Goal: Task Accomplishment & Management: Manage account settings

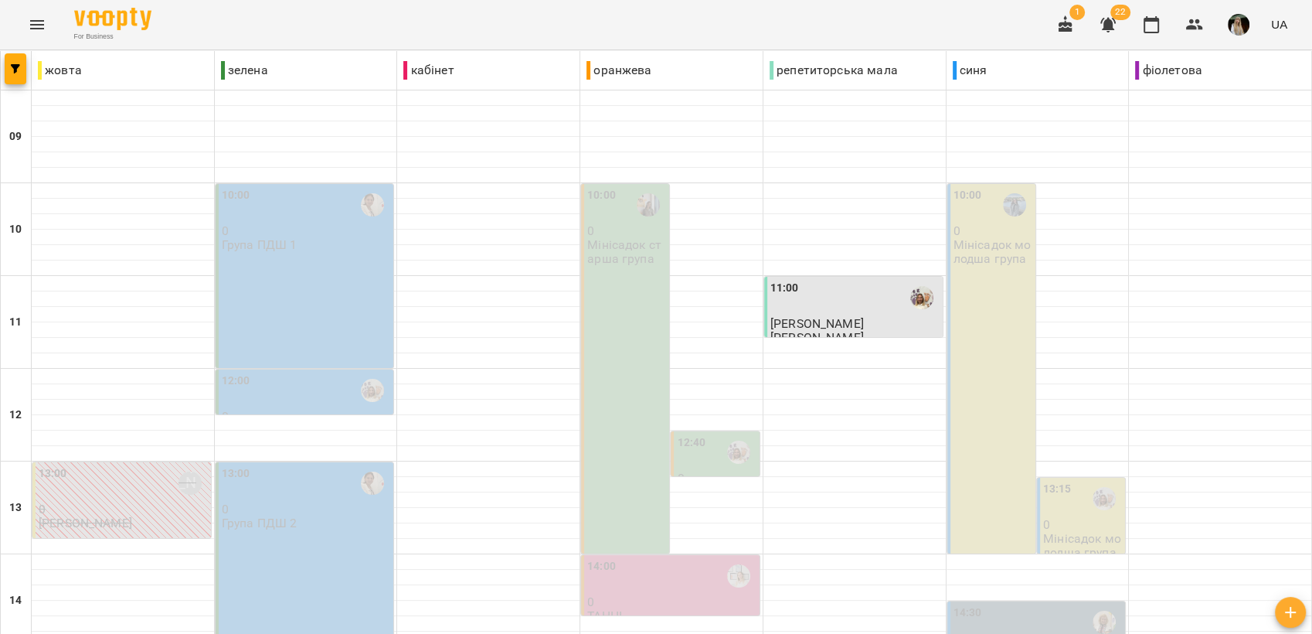
click at [846, 308] on div "11:00" at bounding box center [854, 298] width 169 height 36
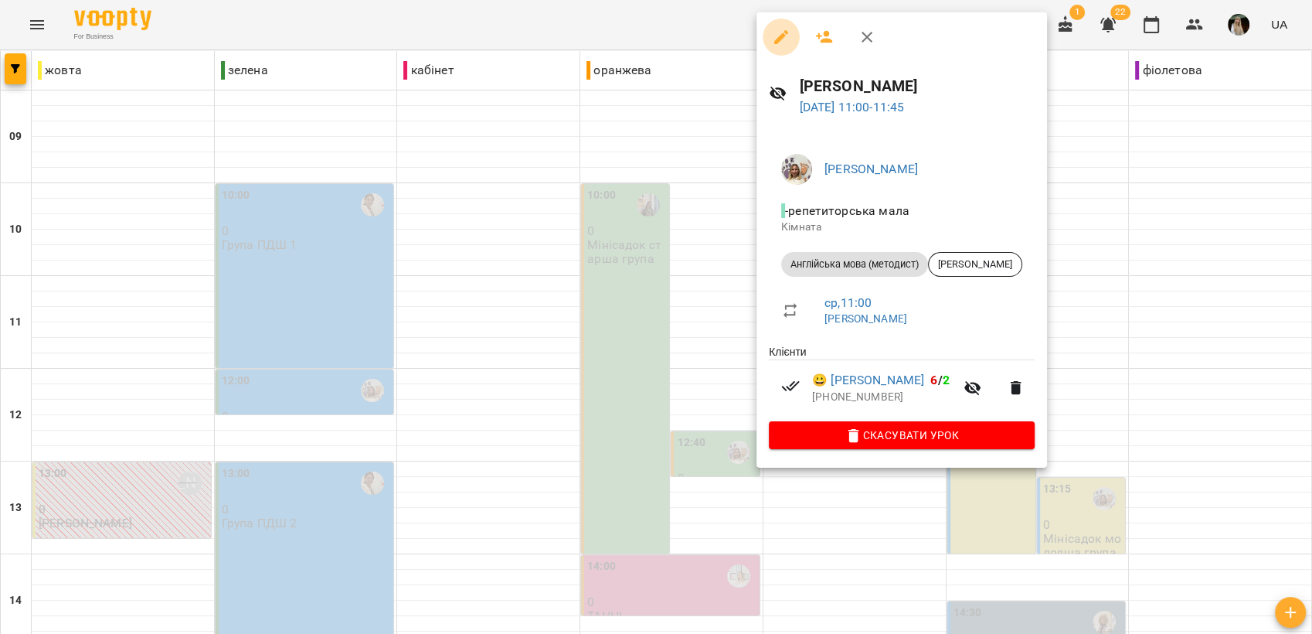
click at [783, 36] on icon "button" at bounding box center [781, 37] width 14 height 14
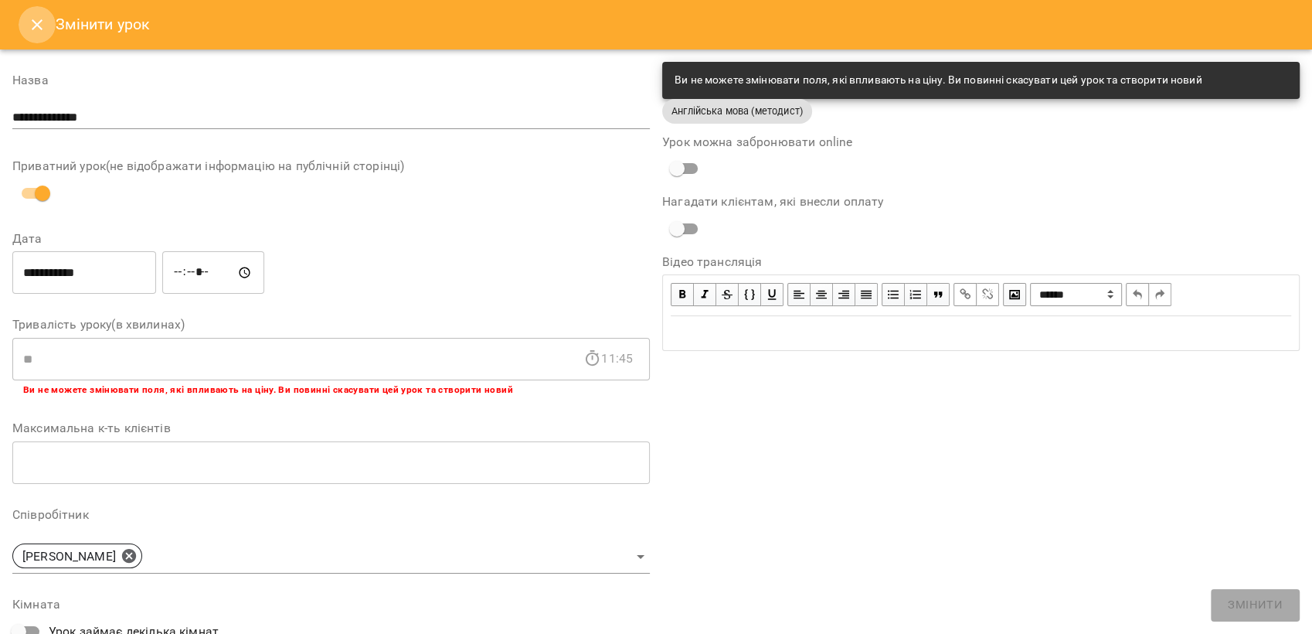
click at [36, 22] on icon "Close" at bounding box center [37, 24] width 11 height 11
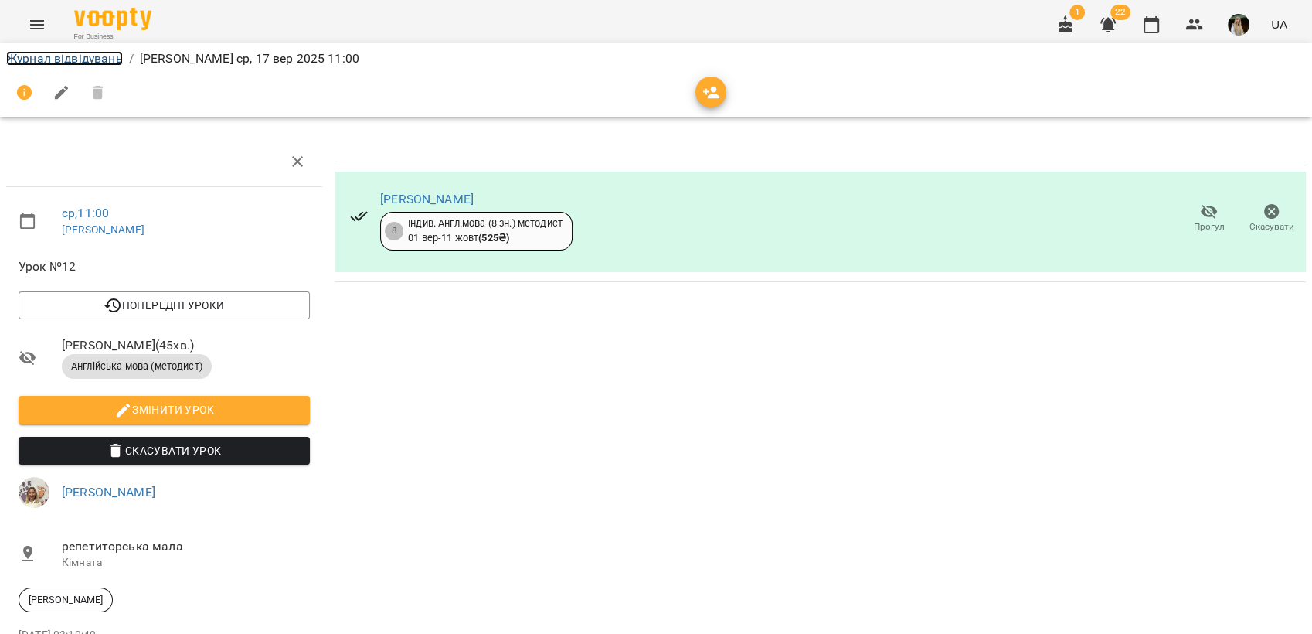
click at [39, 57] on link "Журнал відвідувань" at bounding box center [64, 58] width 117 height 15
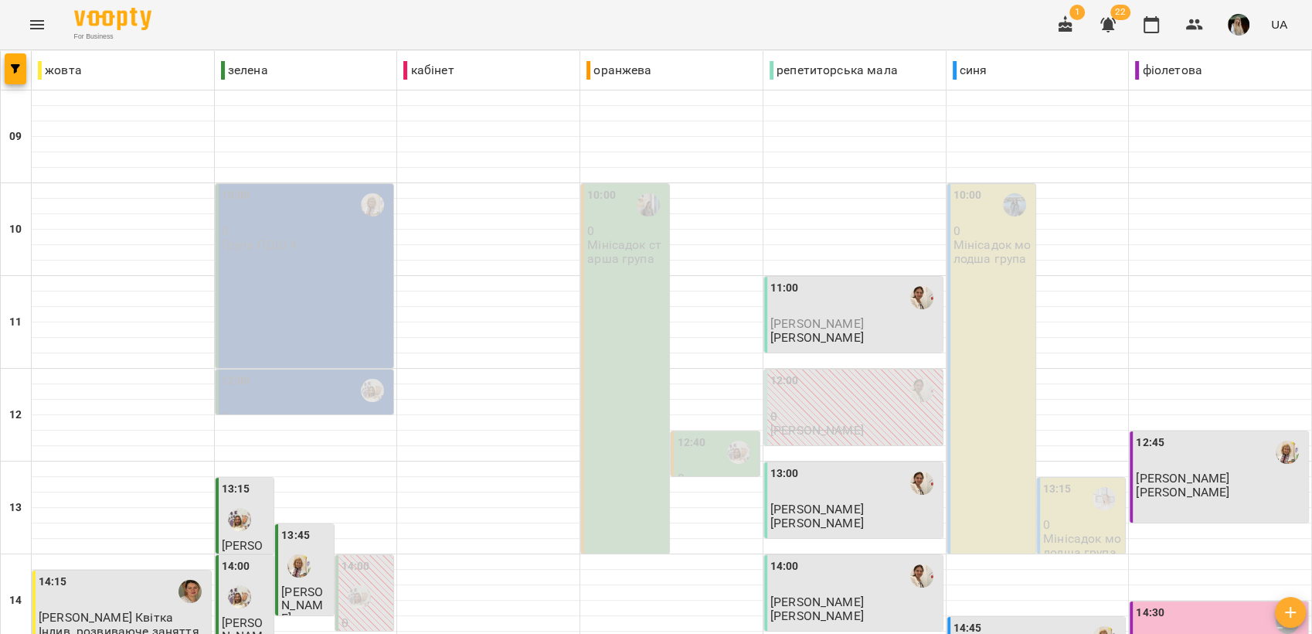
scroll to position [579, 0]
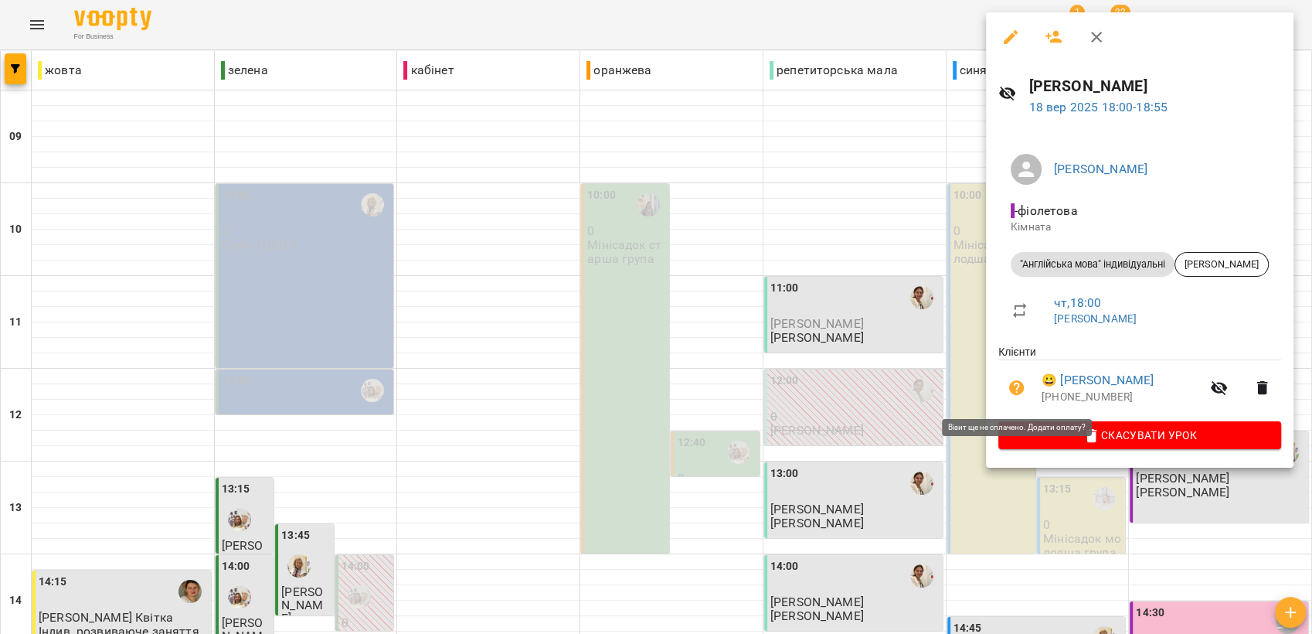
click at [1017, 392] on icon "button" at bounding box center [1017, 388] width 19 height 19
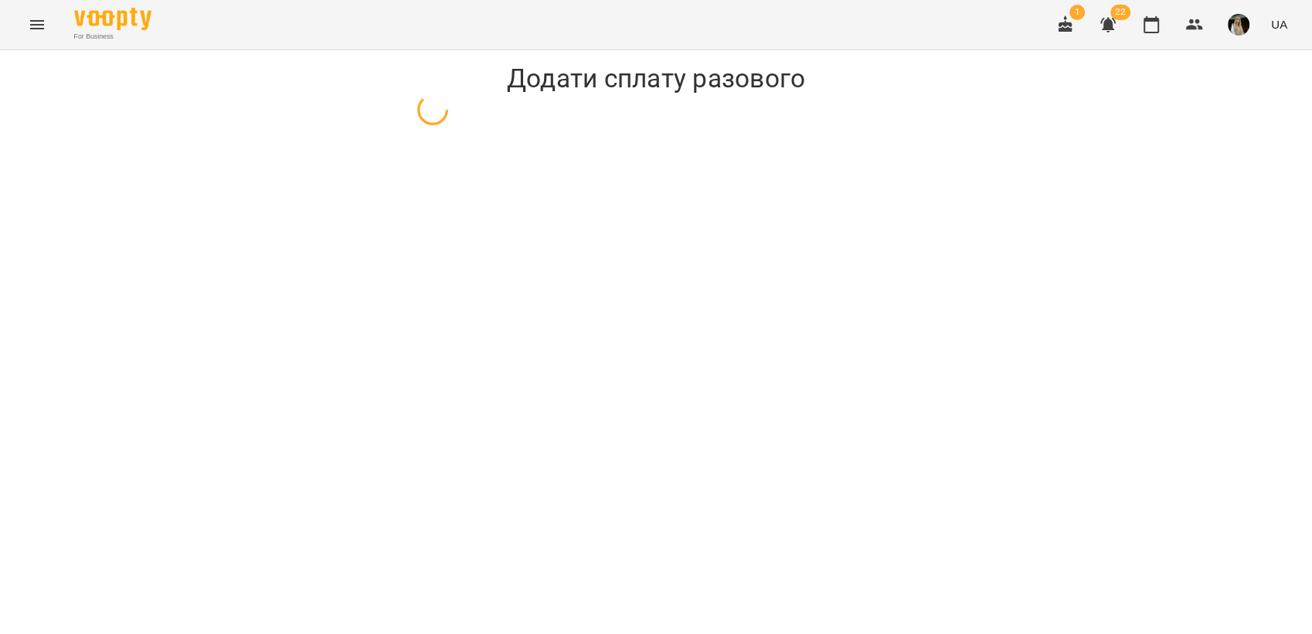
select select "**********"
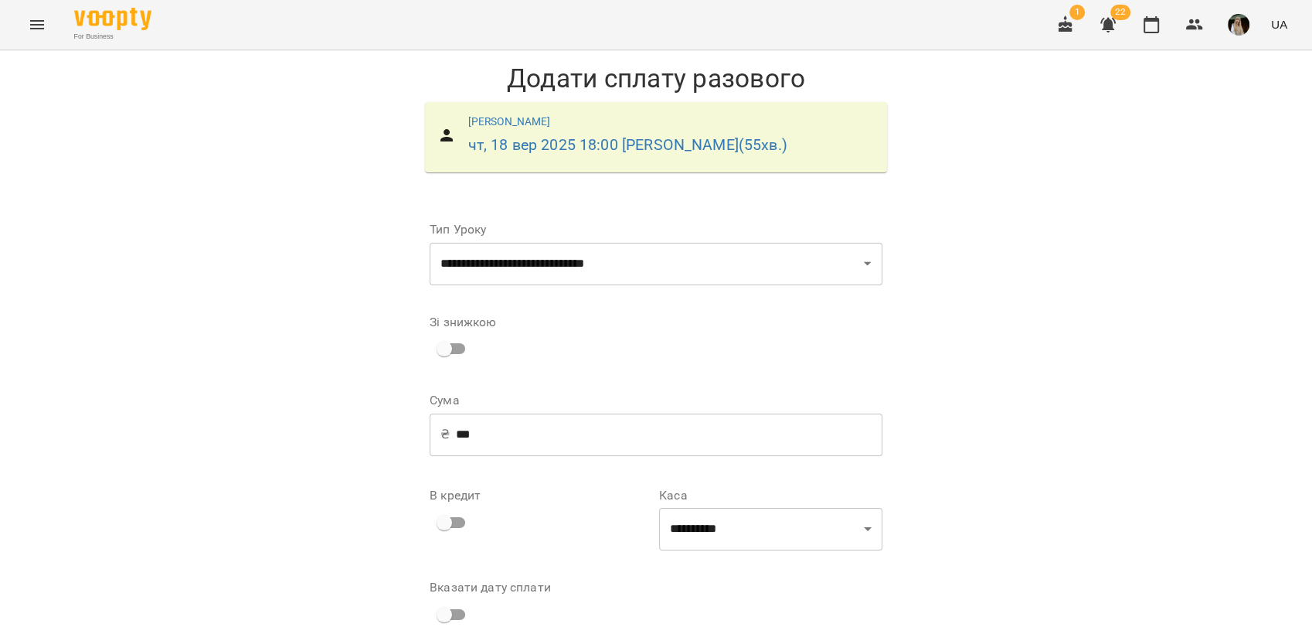
scroll to position [70, 0]
drag, startPoint x: 867, startPoint y: 454, endPoint x: 856, endPoint y: 471, distance: 20.1
click at [867, 508] on select "**********" at bounding box center [770, 529] width 223 height 43
select select "********"
click at [659, 508] on select "**********" at bounding box center [770, 529] width 223 height 43
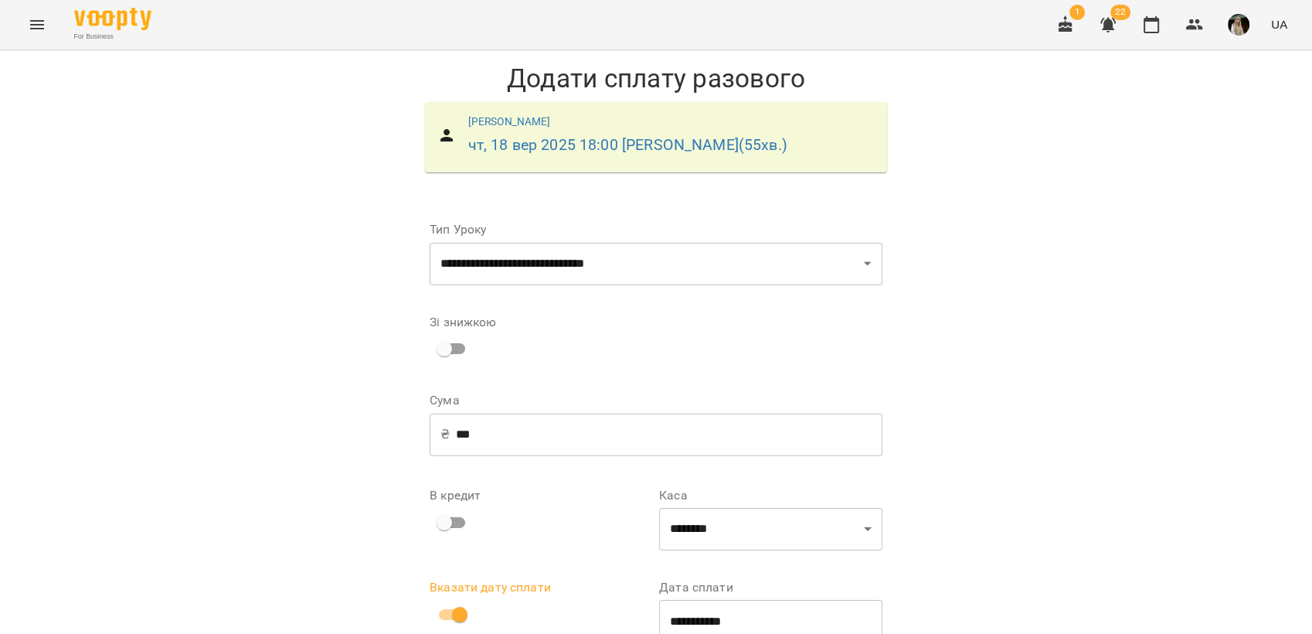
scroll to position [83, 0]
drag, startPoint x: 793, startPoint y: 593, endPoint x: 843, endPoint y: 535, distance: 76.1
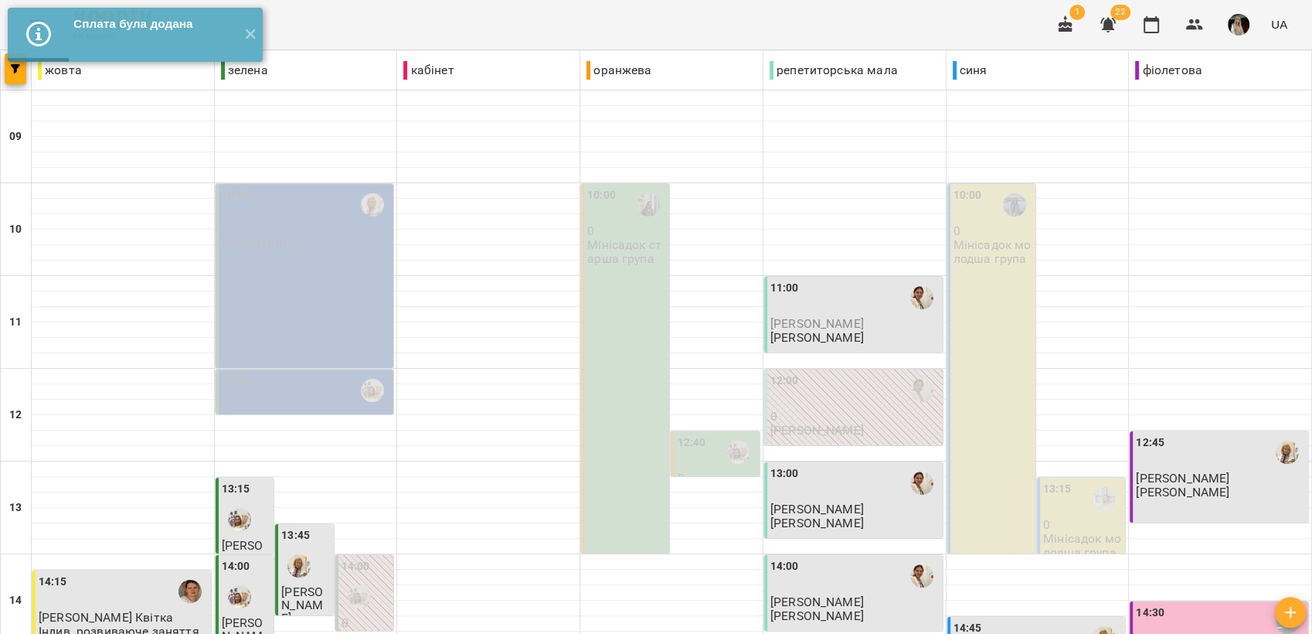
scroll to position [579, 0]
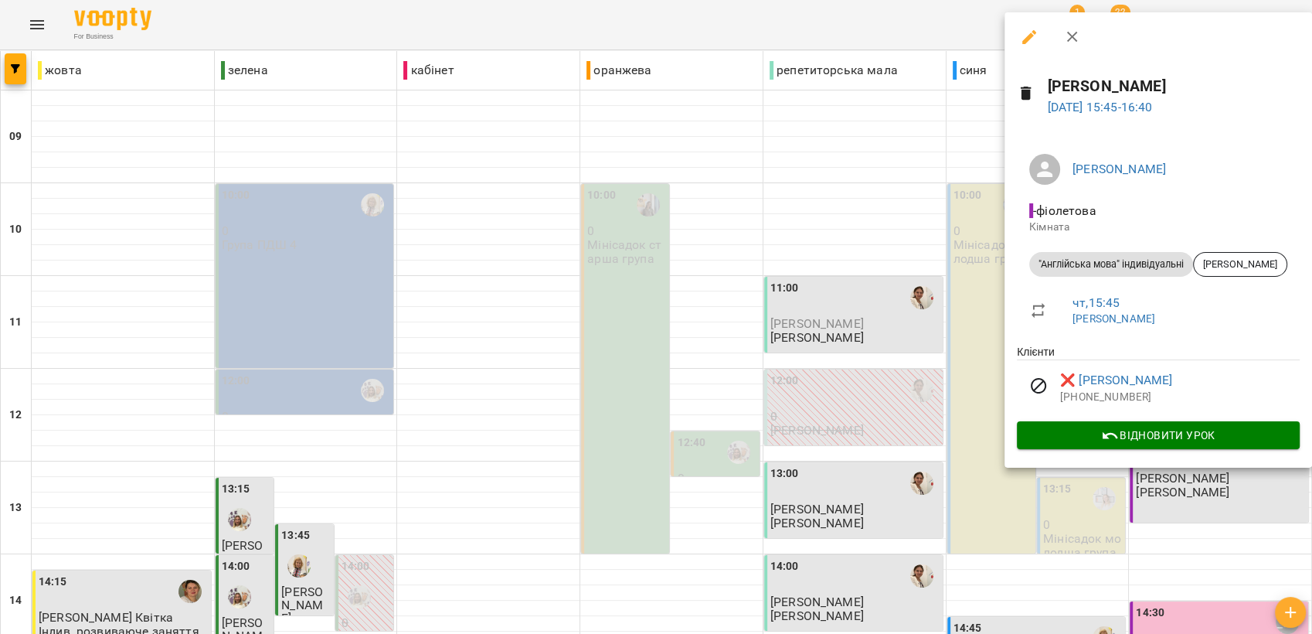
click at [542, 460] on div at bounding box center [656, 317] width 1312 height 634
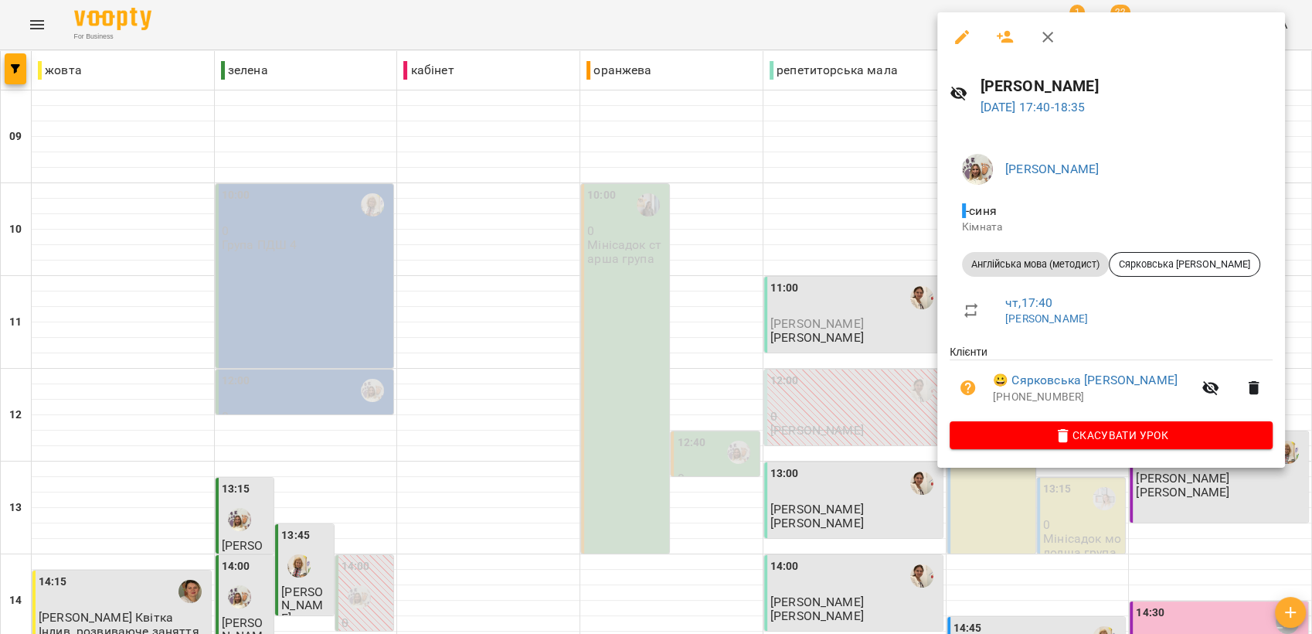
drag, startPoint x: 566, startPoint y: 449, endPoint x: 624, endPoint y: 437, distance: 59.1
click at [563, 449] on div at bounding box center [656, 317] width 1312 height 634
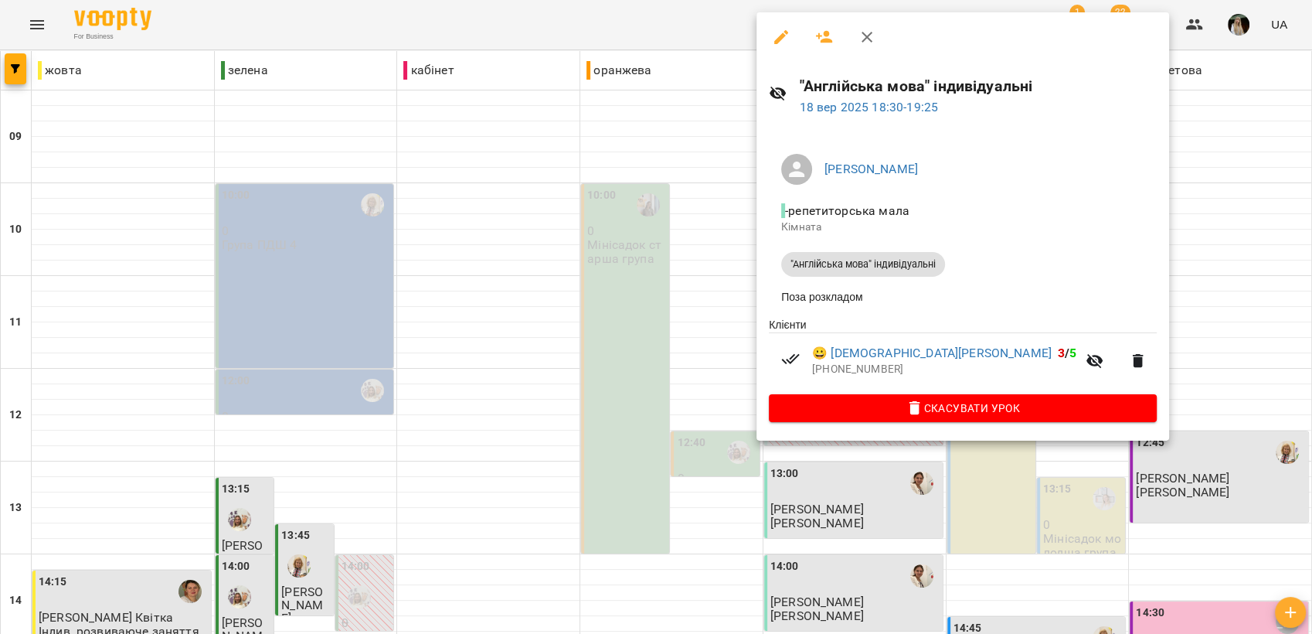
click at [598, 466] on div at bounding box center [656, 317] width 1312 height 634
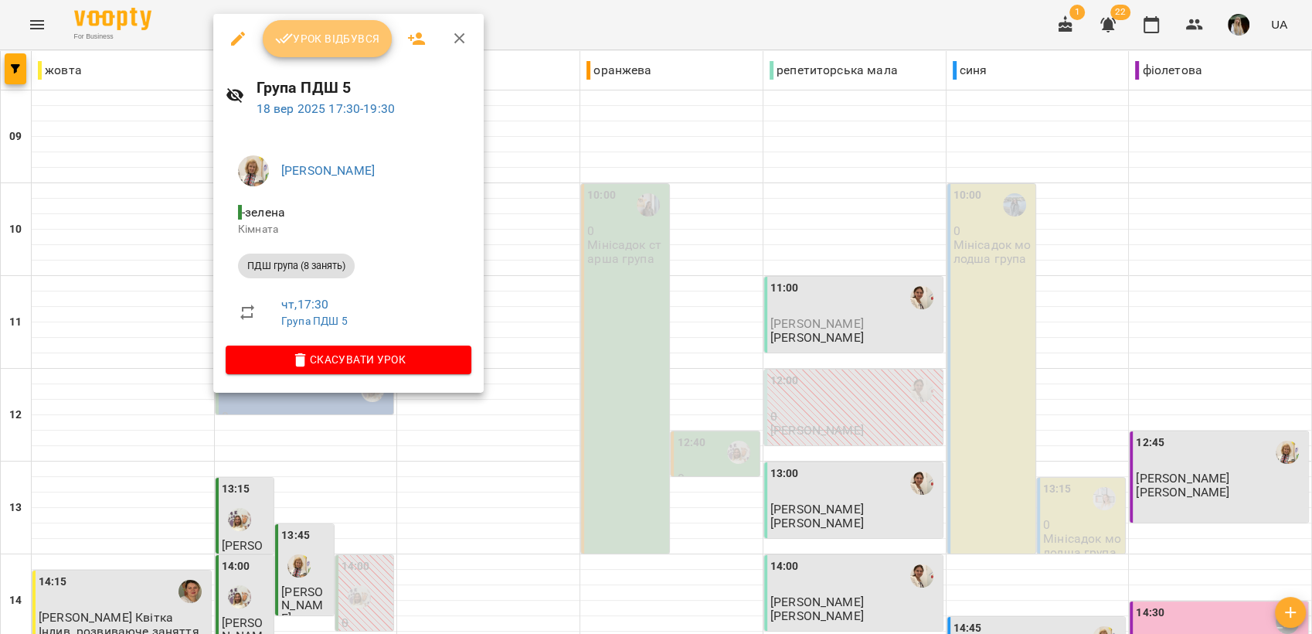
drag, startPoint x: 352, startPoint y: 41, endPoint x: 254, endPoint y: 142, distance: 140.4
click at [351, 41] on span "Урок відбувся" at bounding box center [327, 38] width 105 height 19
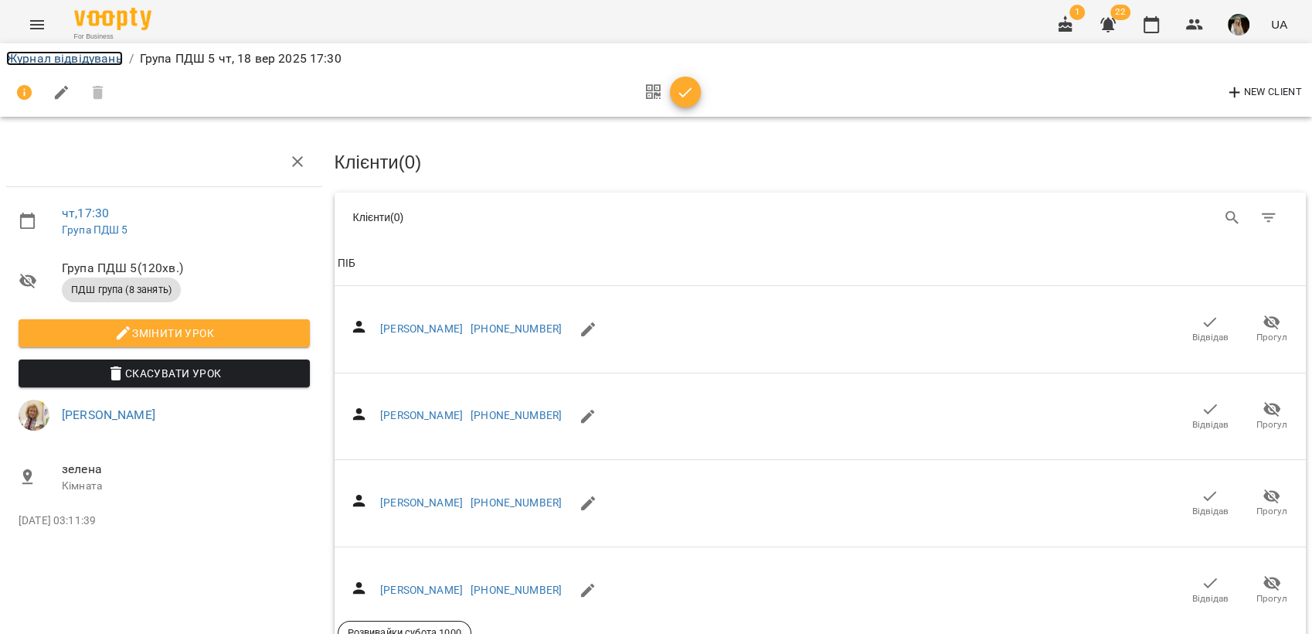
click at [98, 54] on link "Журнал відвідувань" at bounding box center [64, 58] width 117 height 15
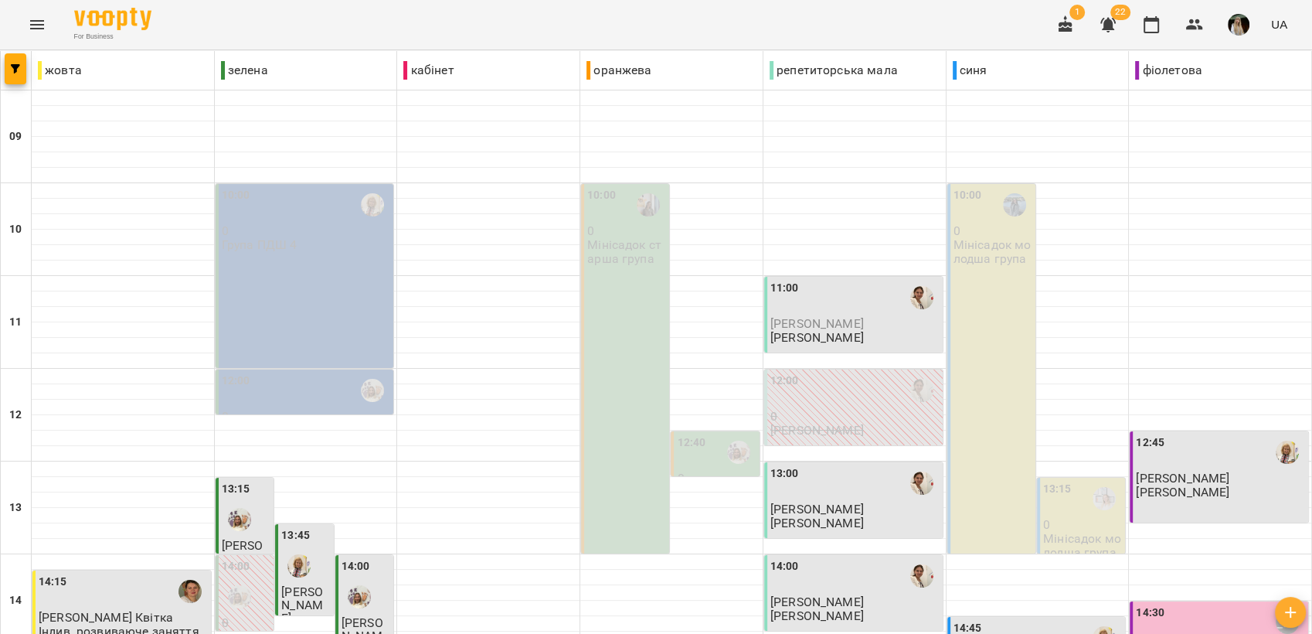
scroll to position [579, 0]
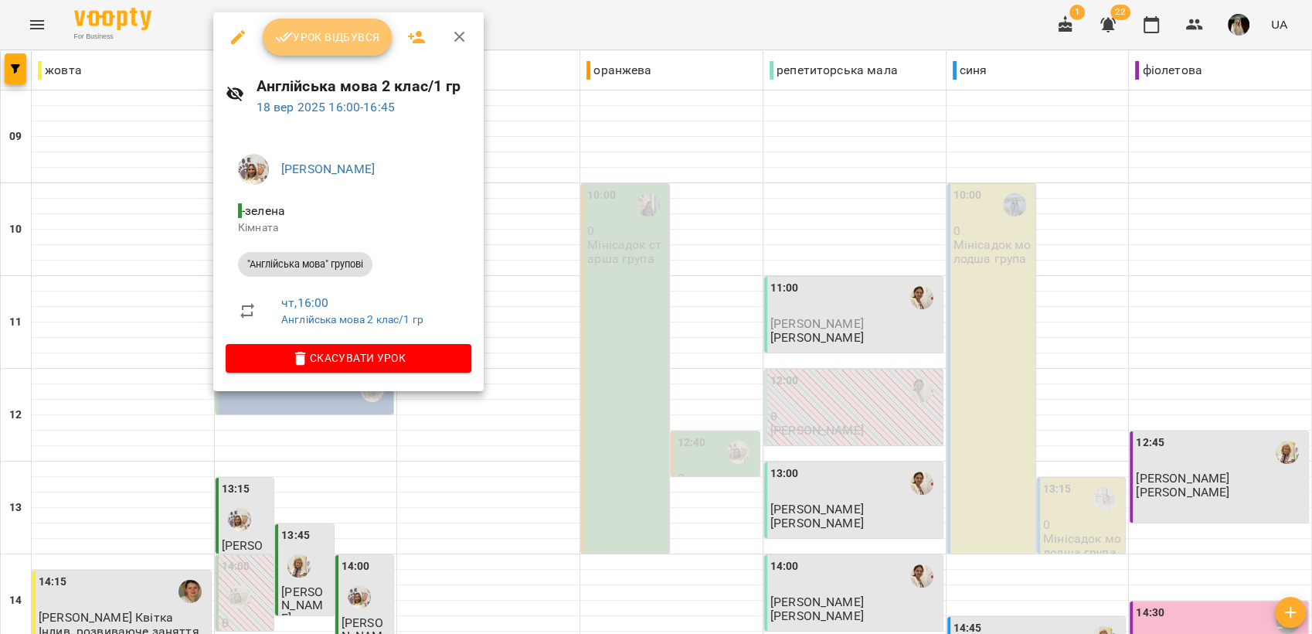
click at [302, 42] on span "Урок відбувся" at bounding box center [327, 37] width 105 height 19
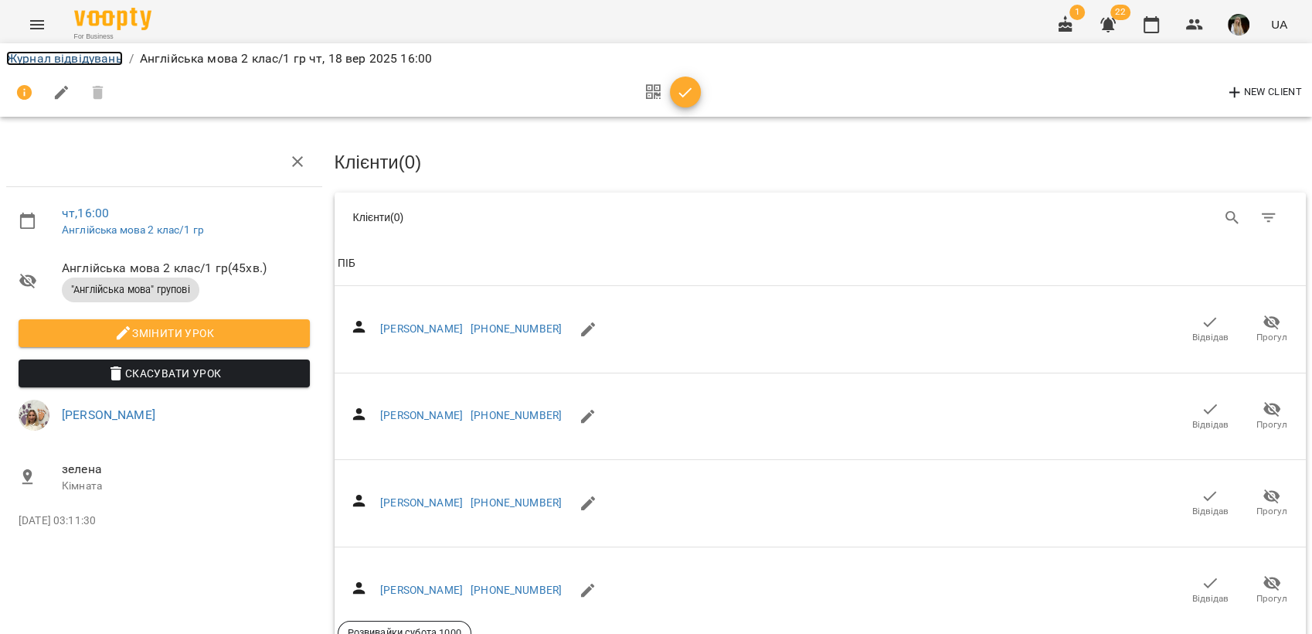
click at [77, 53] on link "Журнал відвідувань" at bounding box center [64, 58] width 117 height 15
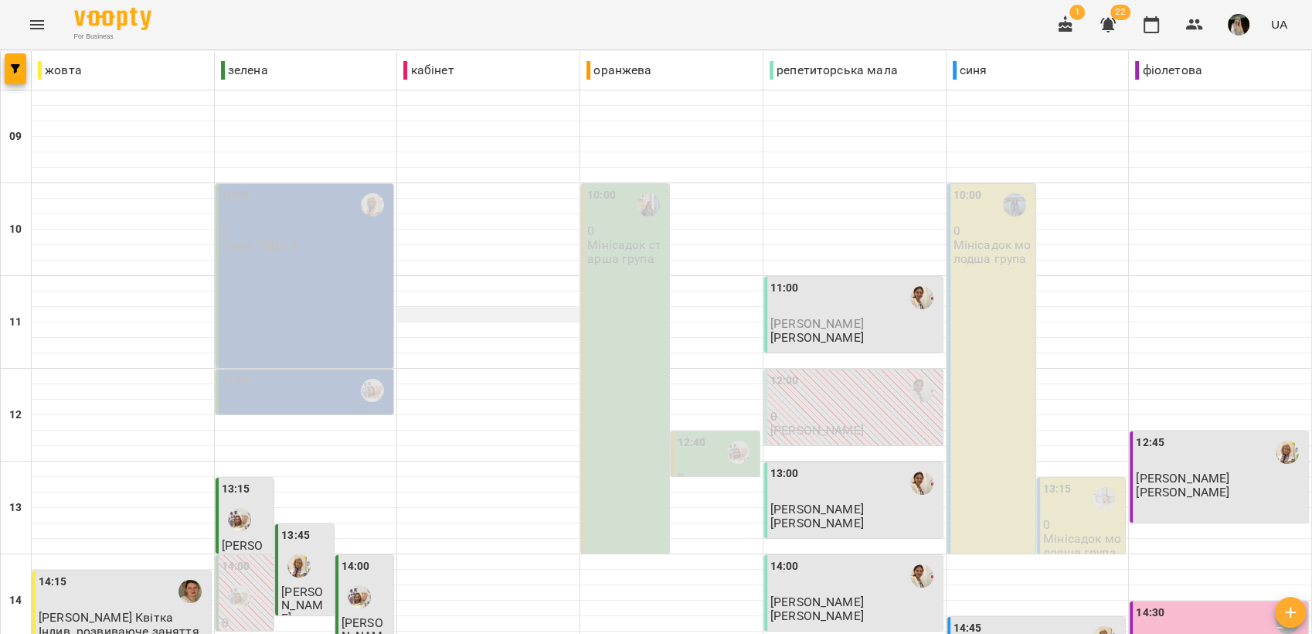
scroll to position [579, 0]
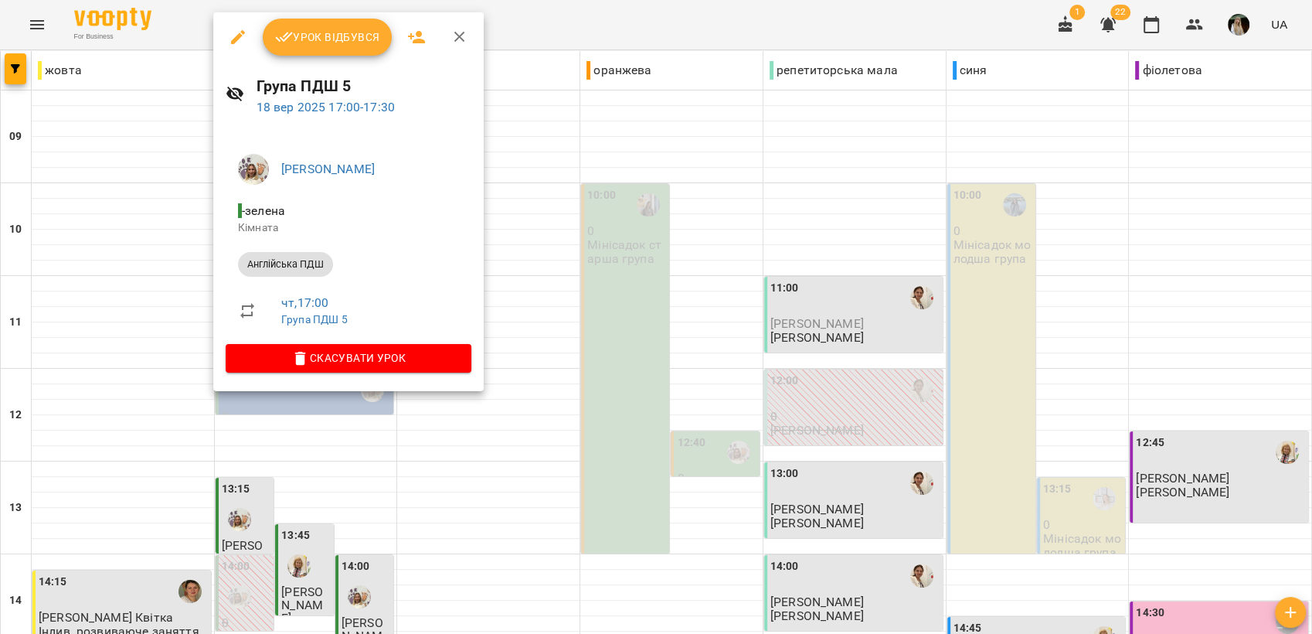
drag, startPoint x: 296, startPoint y: 36, endPoint x: 287, endPoint y: 53, distance: 19.0
click at [296, 36] on span "Урок відбувся" at bounding box center [327, 37] width 105 height 19
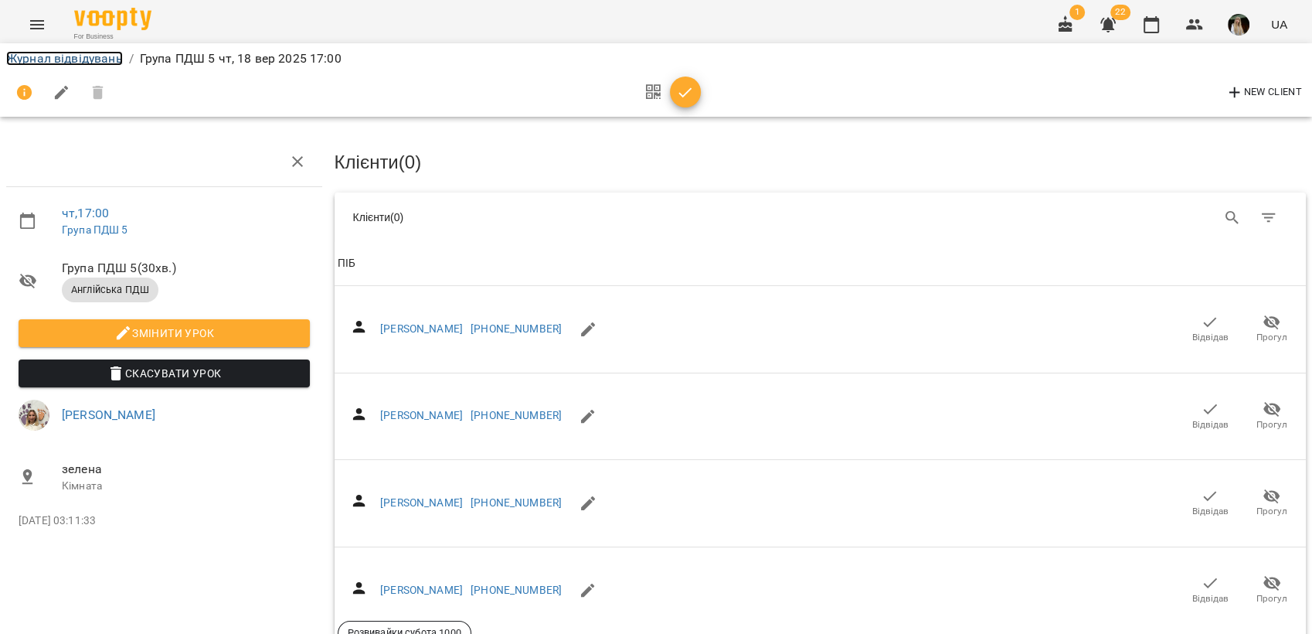
click at [68, 54] on link "Журнал відвідувань" at bounding box center [64, 58] width 117 height 15
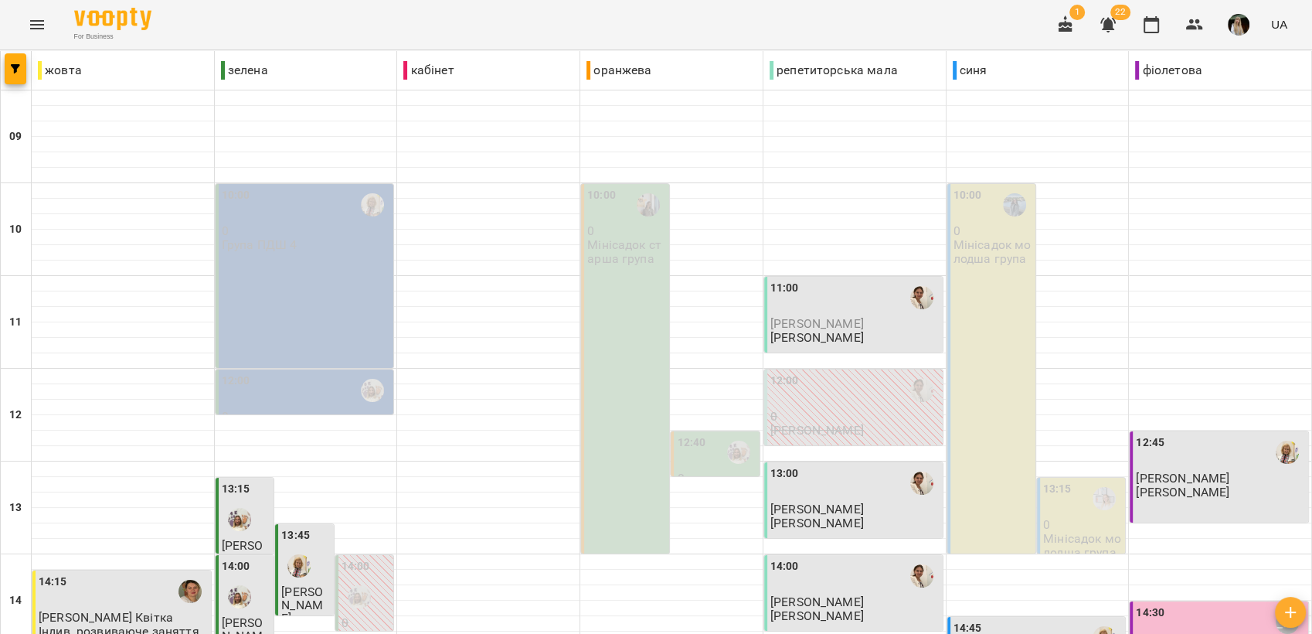
scroll to position [579, 0]
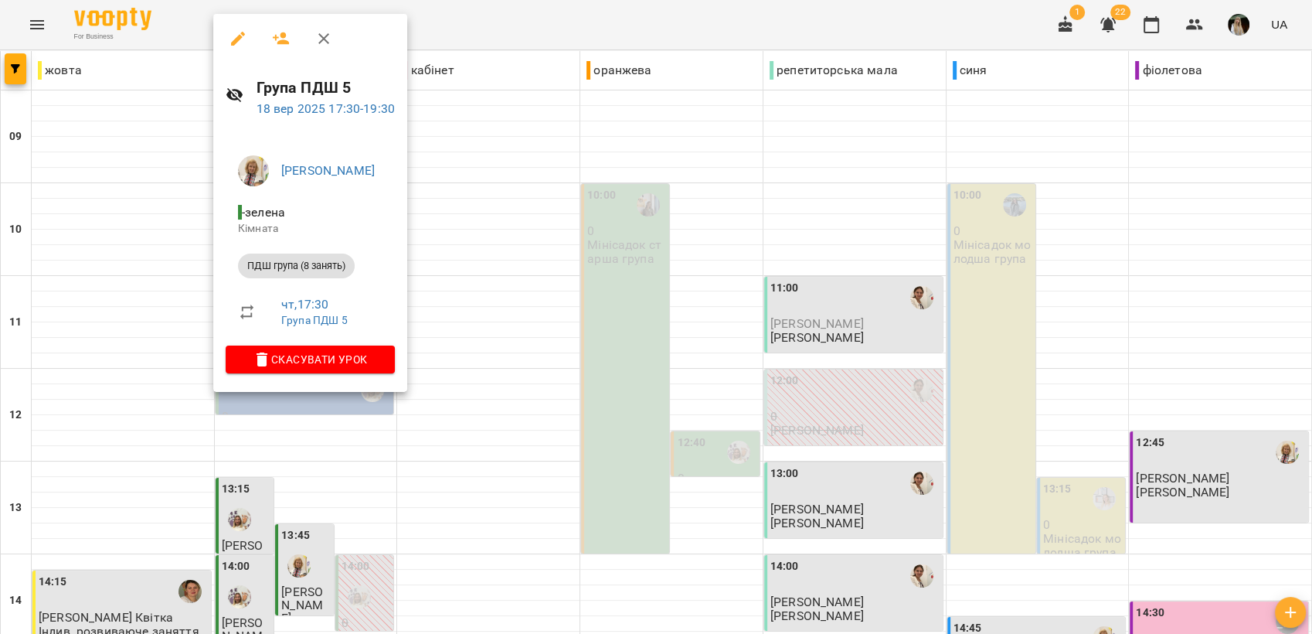
click at [469, 280] on div at bounding box center [656, 317] width 1312 height 634
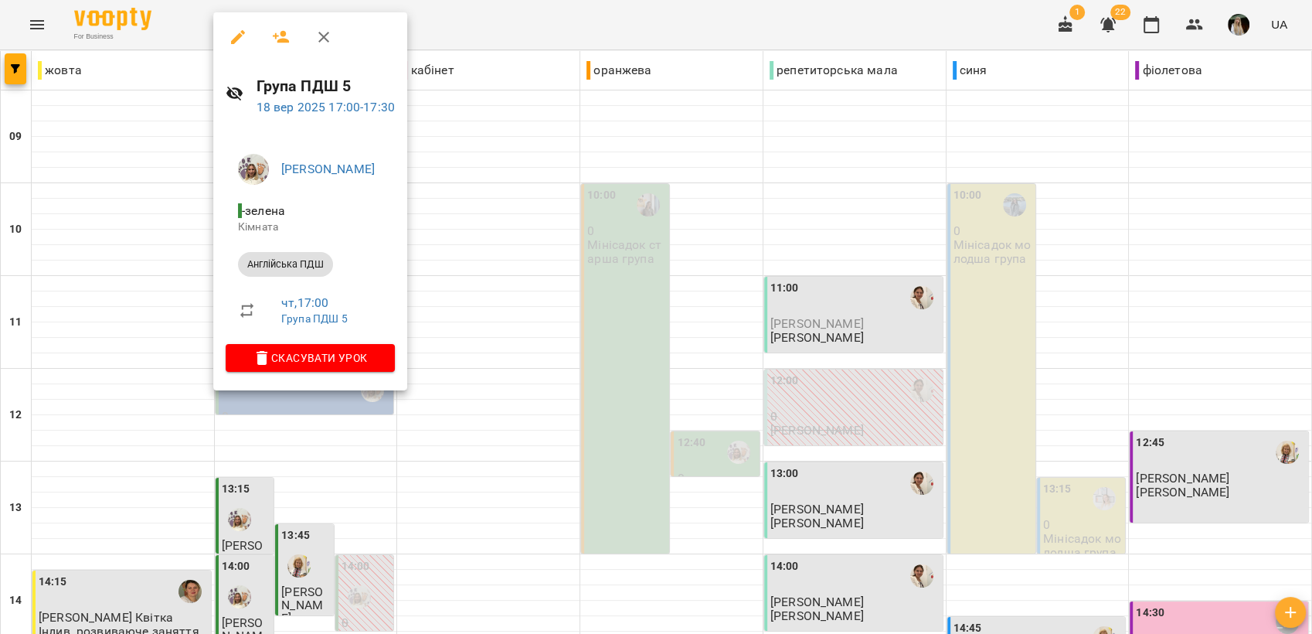
click at [490, 253] on div at bounding box center [656, 317] width 1312 height 634
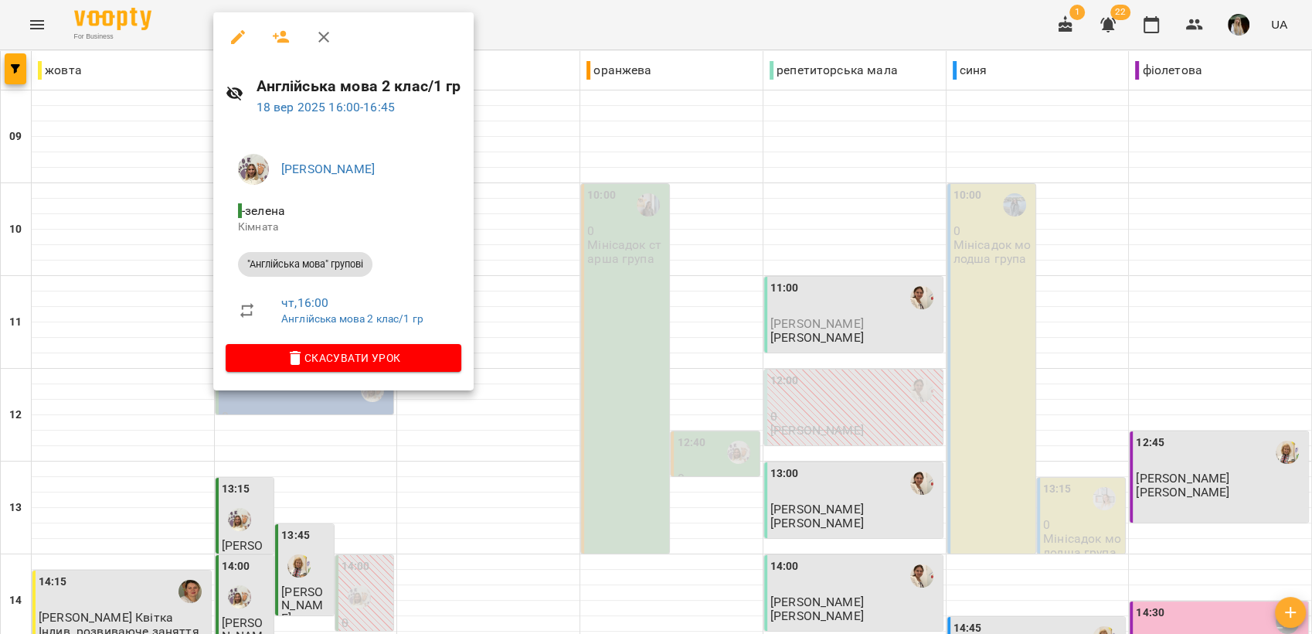
click at [508, 206] on div at bounding box center [656, 317] width 1312 height 634
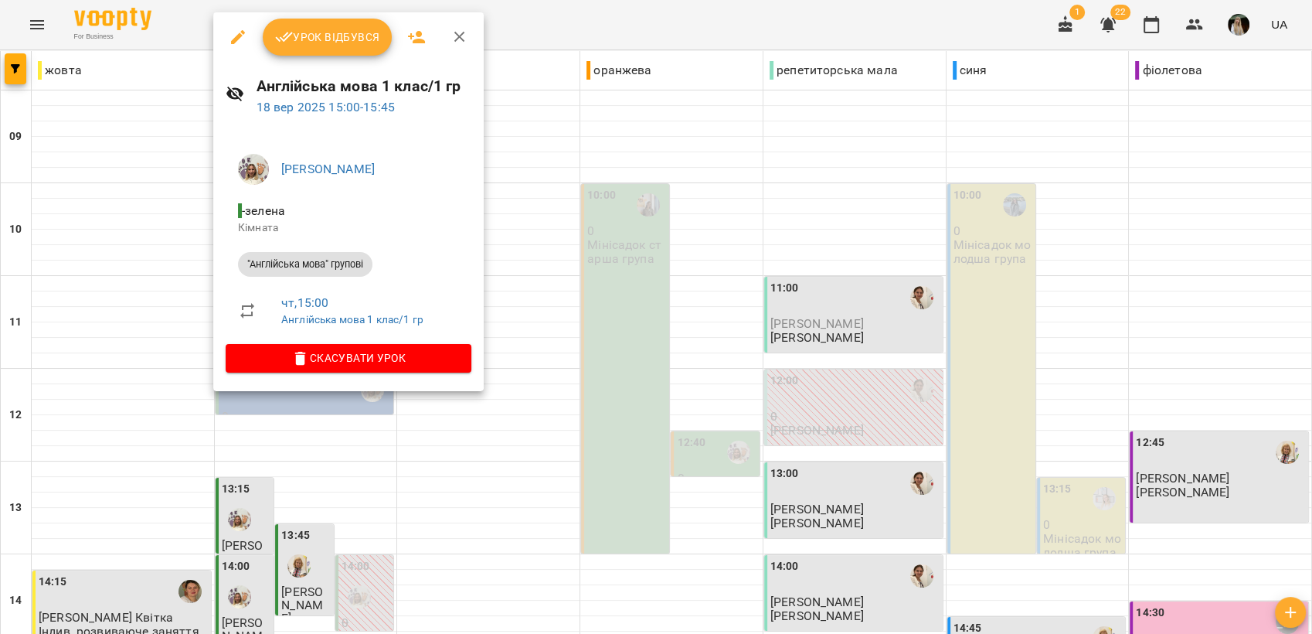
click at [340, 32] on span "Урок відбувся" at bounding box center [327, 37] width 105 height 19
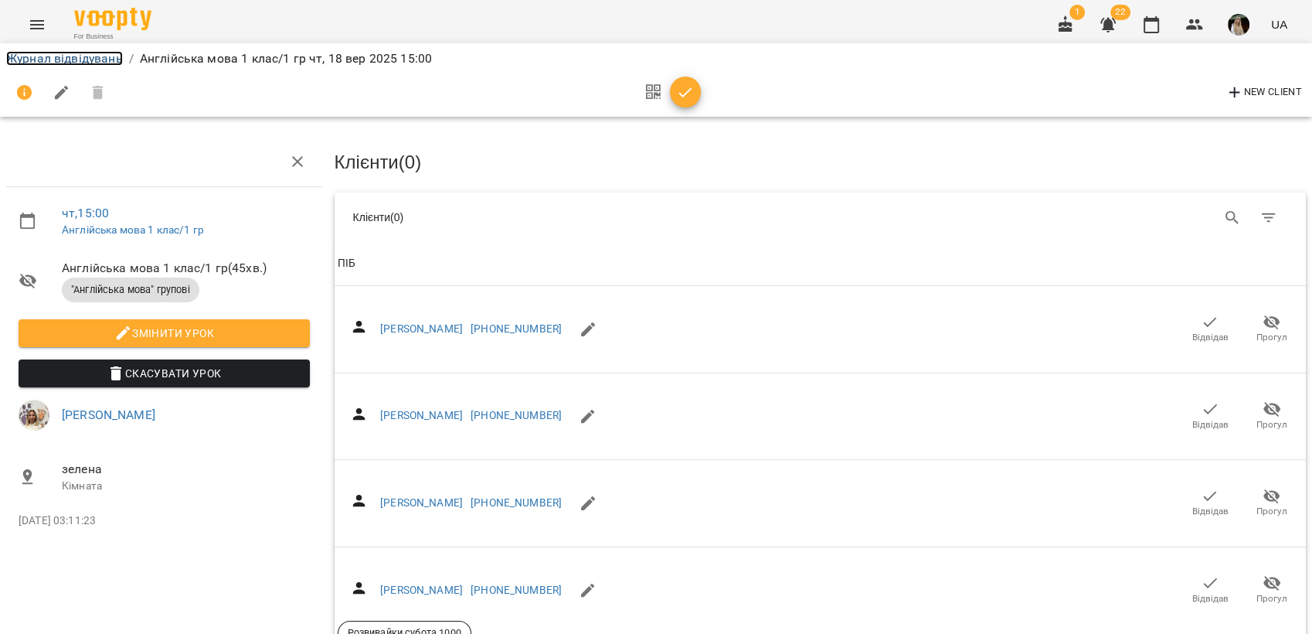
click at [70, 60] on link "Журнал відвідувань" at bounding box center [64, 58] width 117 height 15
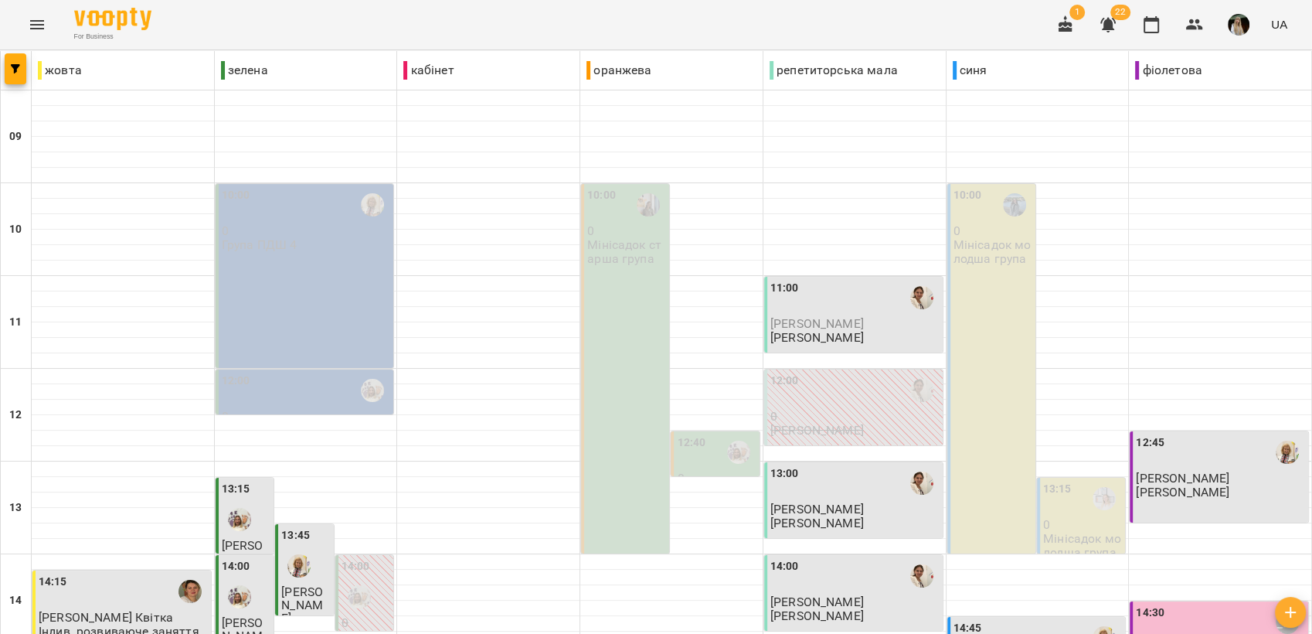
scroll to position [579, 0]
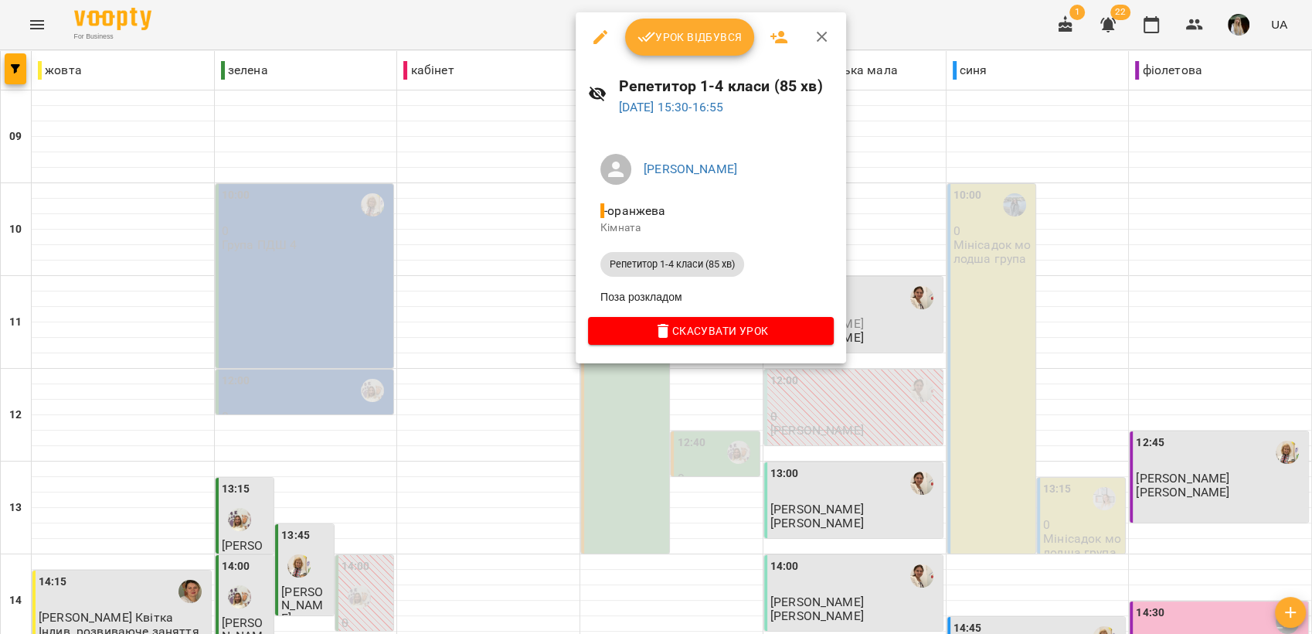
click at [695, 50] on button "Урок відбувся" at bounding box center [690, 37] width 130 height 37
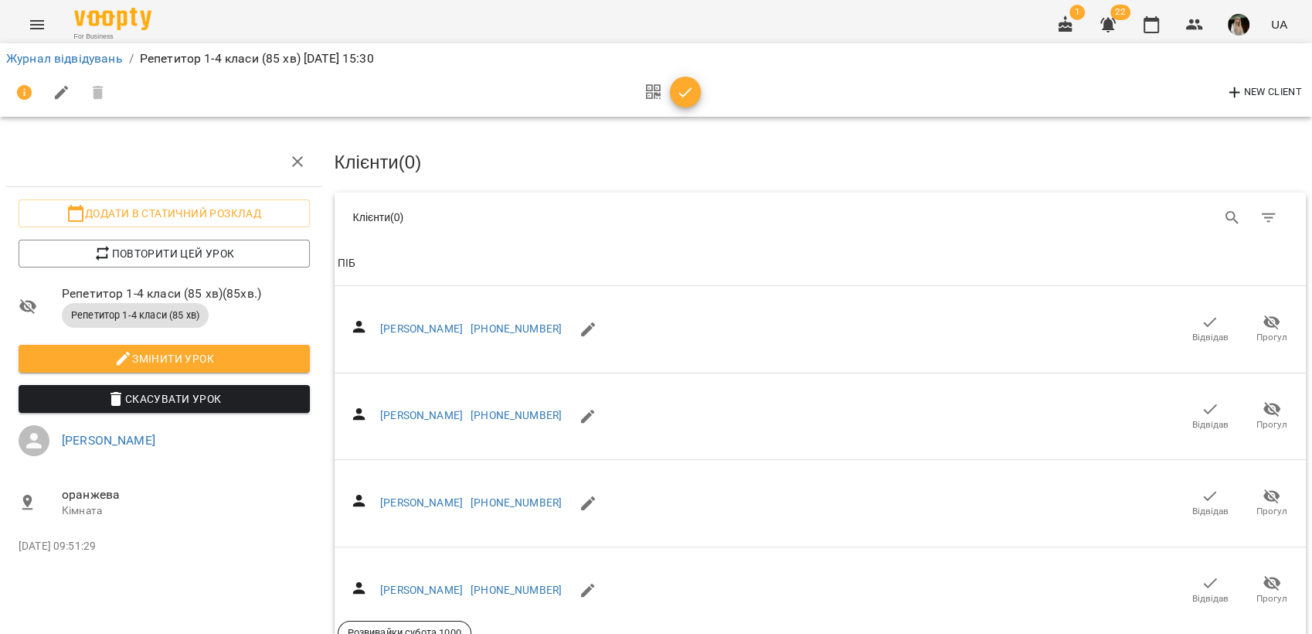
click at [414, 277] on th "ПІБ" at bounding box center [821, 263] width 972 height 43
click at [439, 263] on span "ПІБ" at bounding box center [821, 263] width 966 height 19
click at [1223, 209] on icon "Search" at bounding box center [1232, 218] width 19 height 19
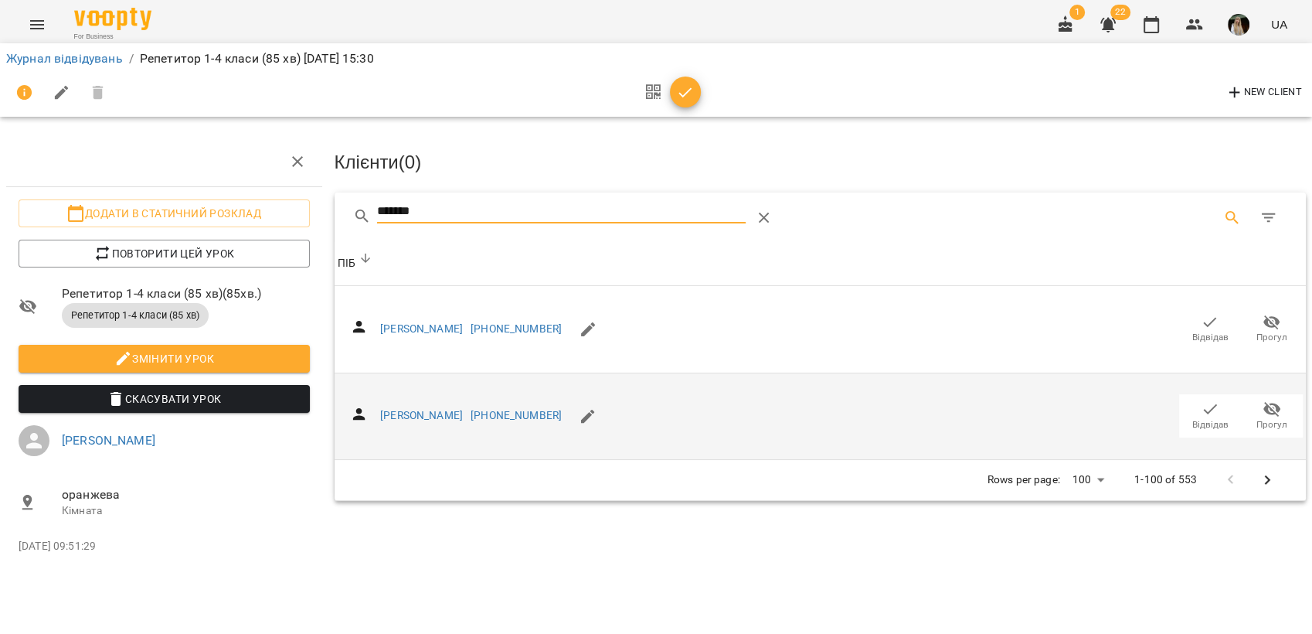
type input "*******"
click at [1198, 400] on span "Відвідав" at bounding box center [1209, 414] width 43 height 31
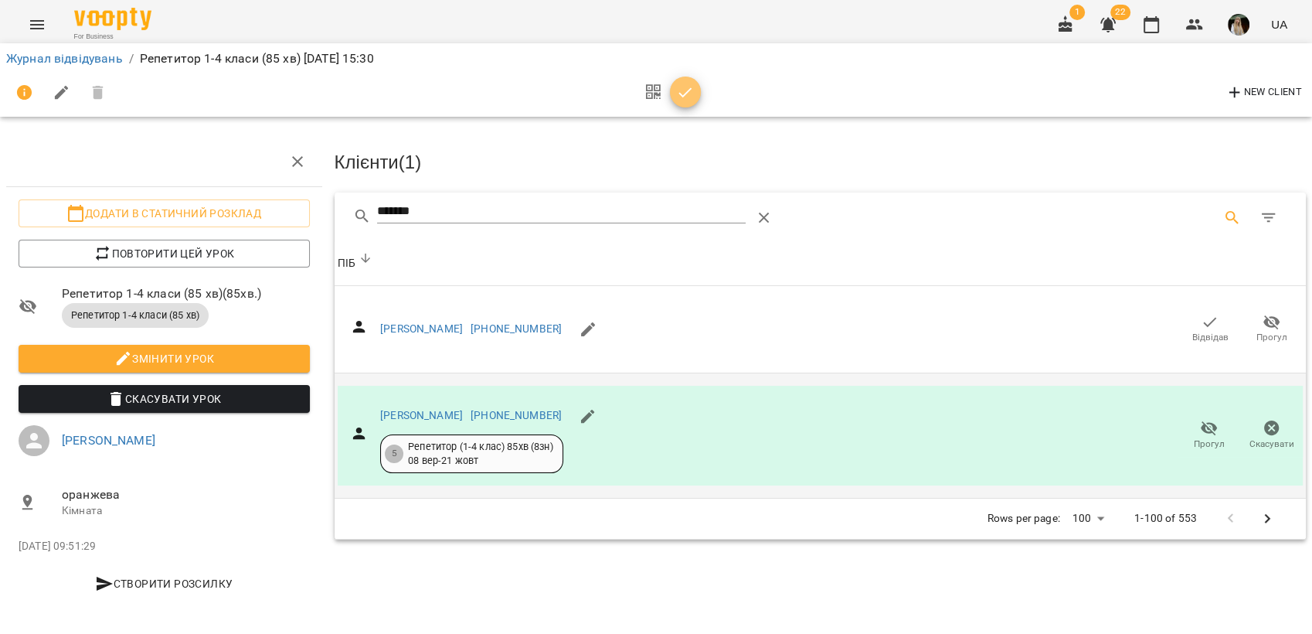
click at [685, 92] on icon "button" at bounding box center [685, 92] width 19 height 19
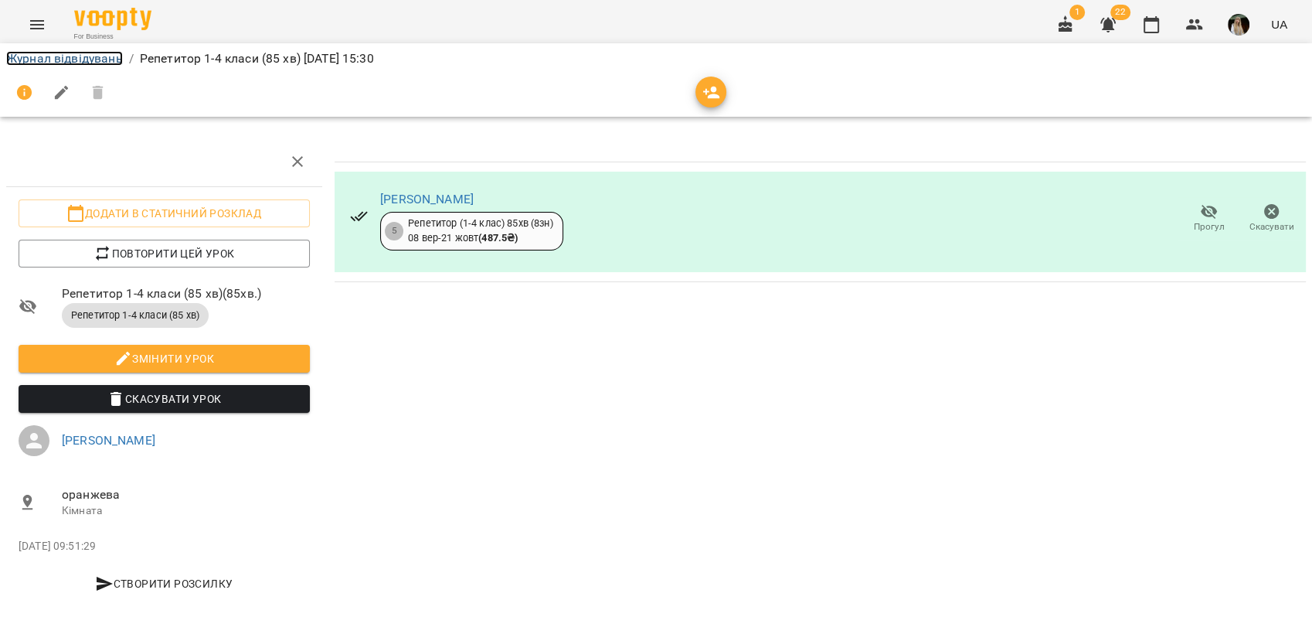
click at [80, 54] on link "Журнал відвідувань" at bounding box center [64, 58] width 117 height 15
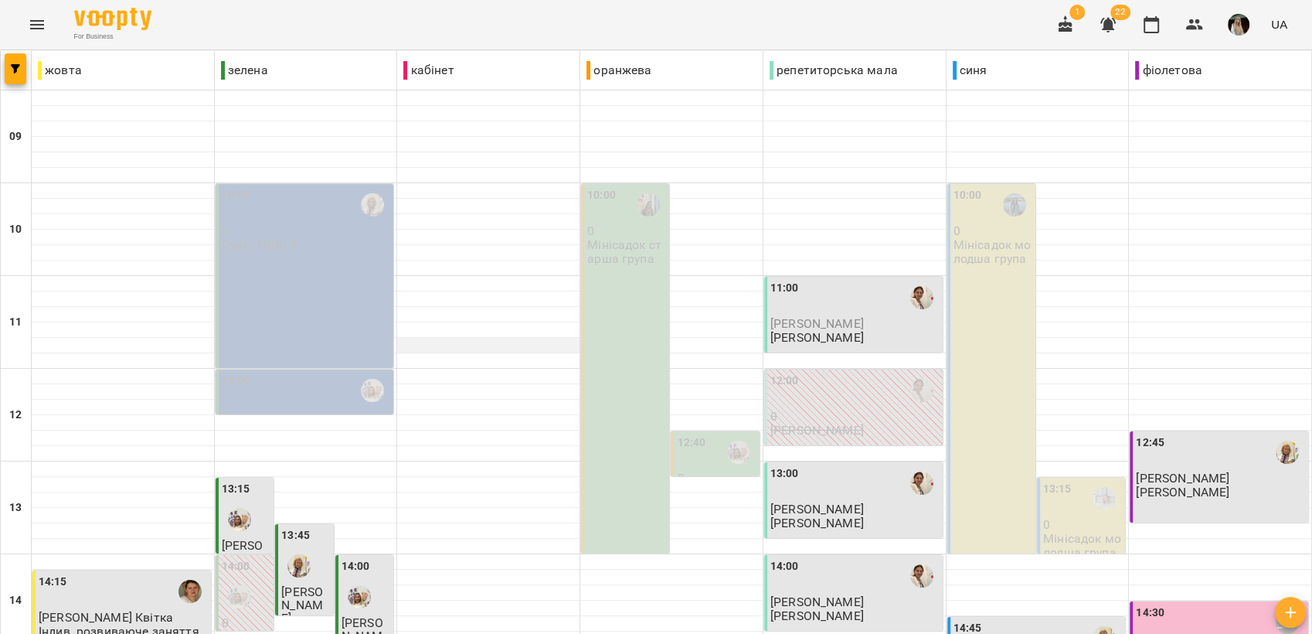
scroll to position [579, 0]
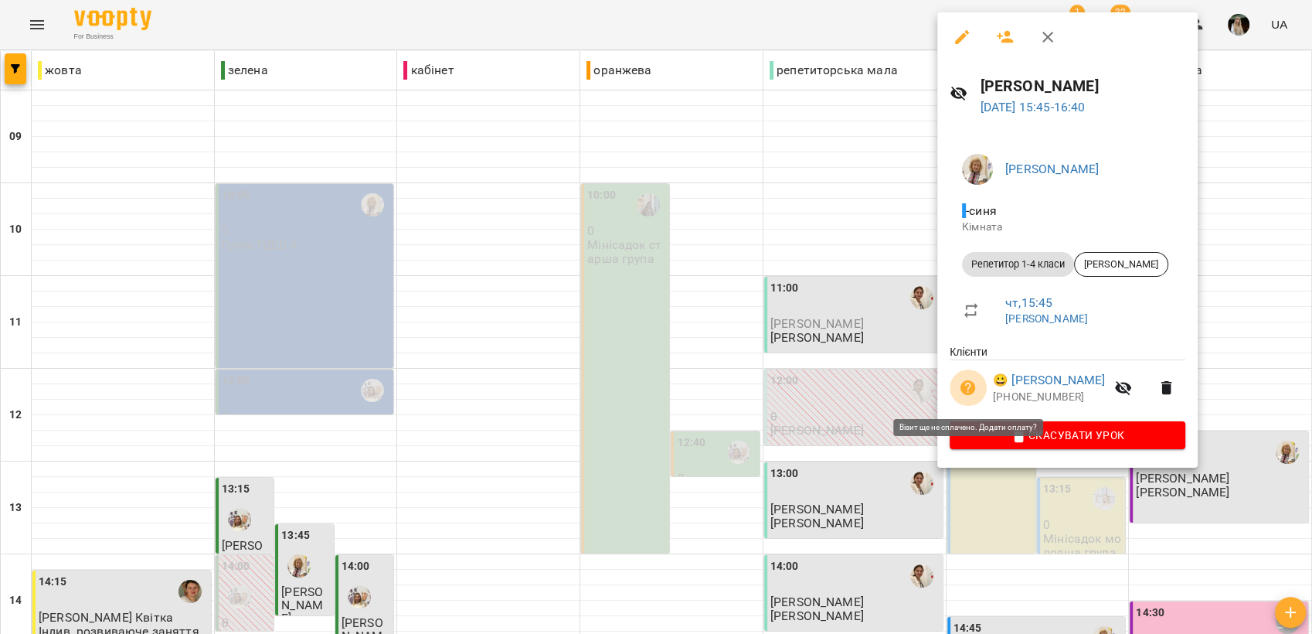
click at [970, 389] on icon "button" at bounding box center [967, 387] width 15 height 15
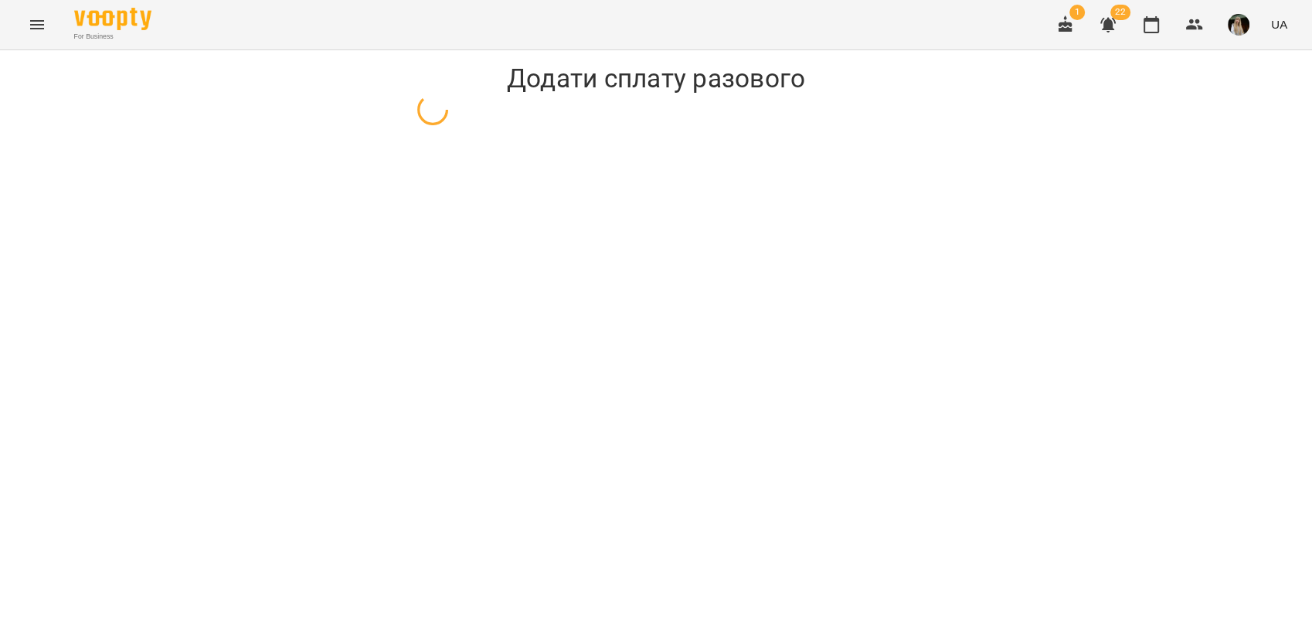
select select "**********"
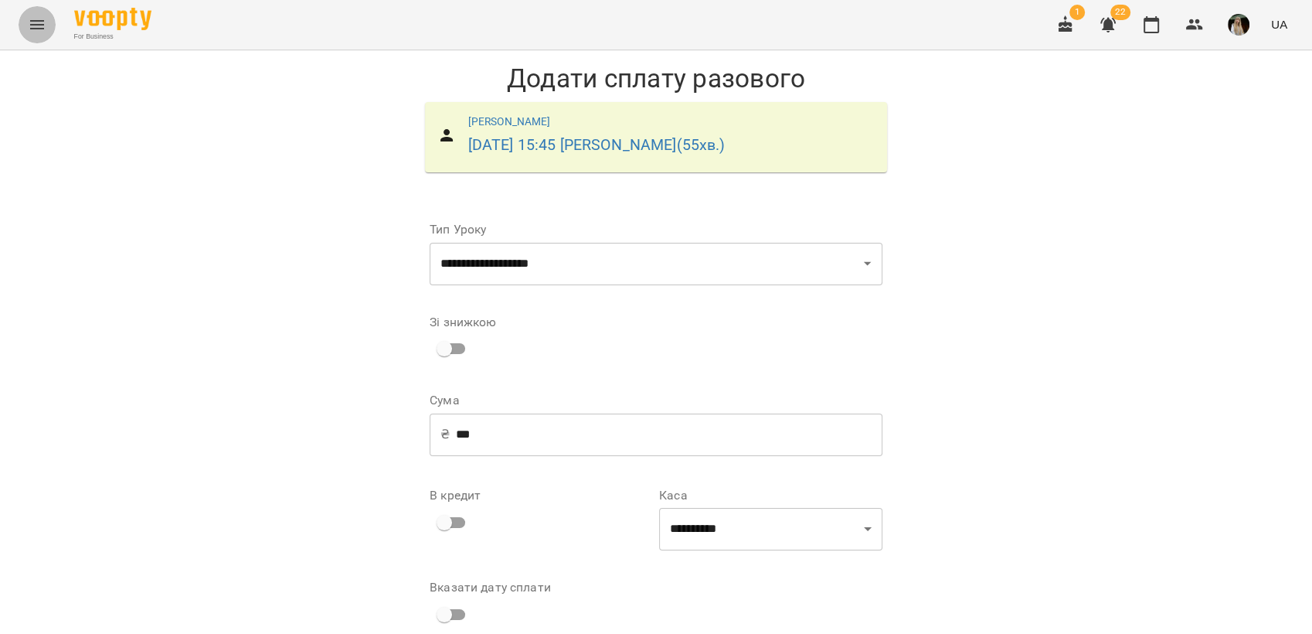
click at [36, 19] on icon "Menu" at bounding box center [37, 24] width 19 height 19
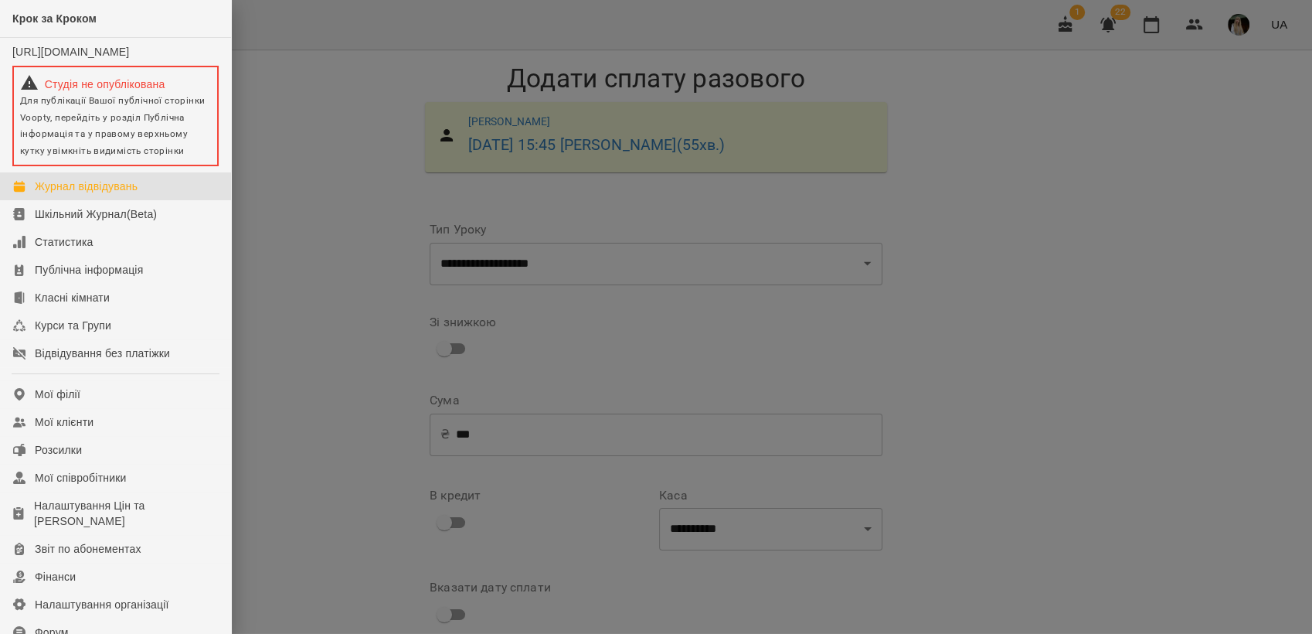
click at [100, 194] on div "Журнал відвідувань" at bounding box center [86, 185] width 103 height 15
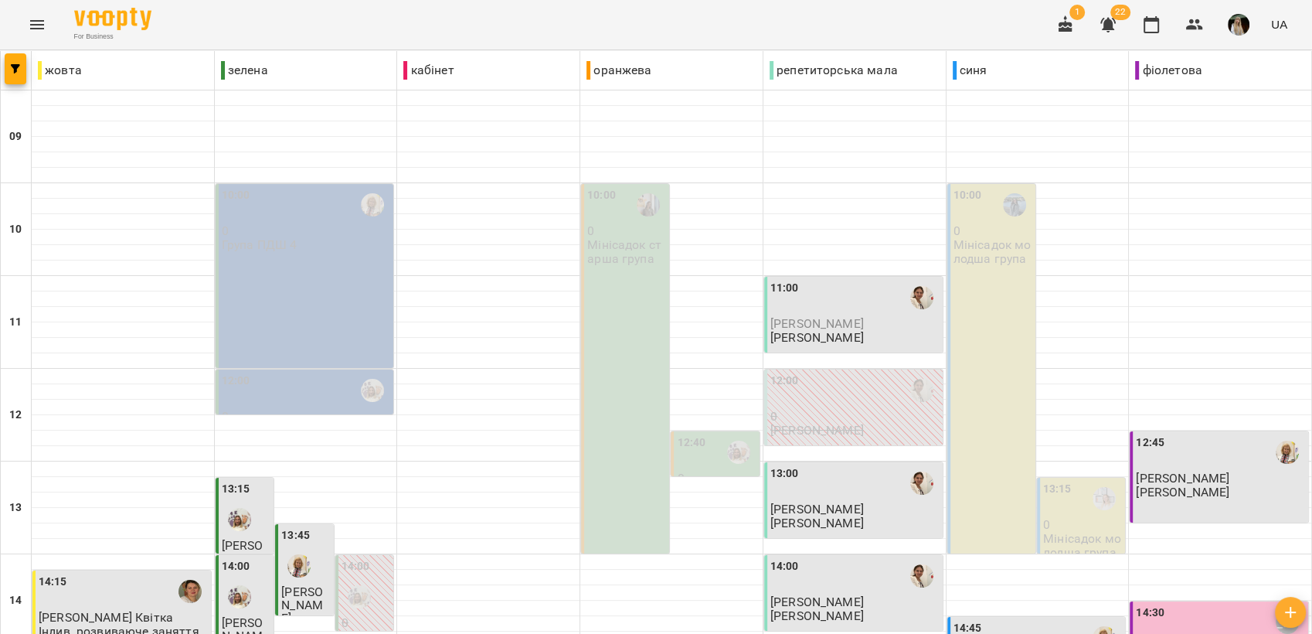
scroll to position [429, 0]
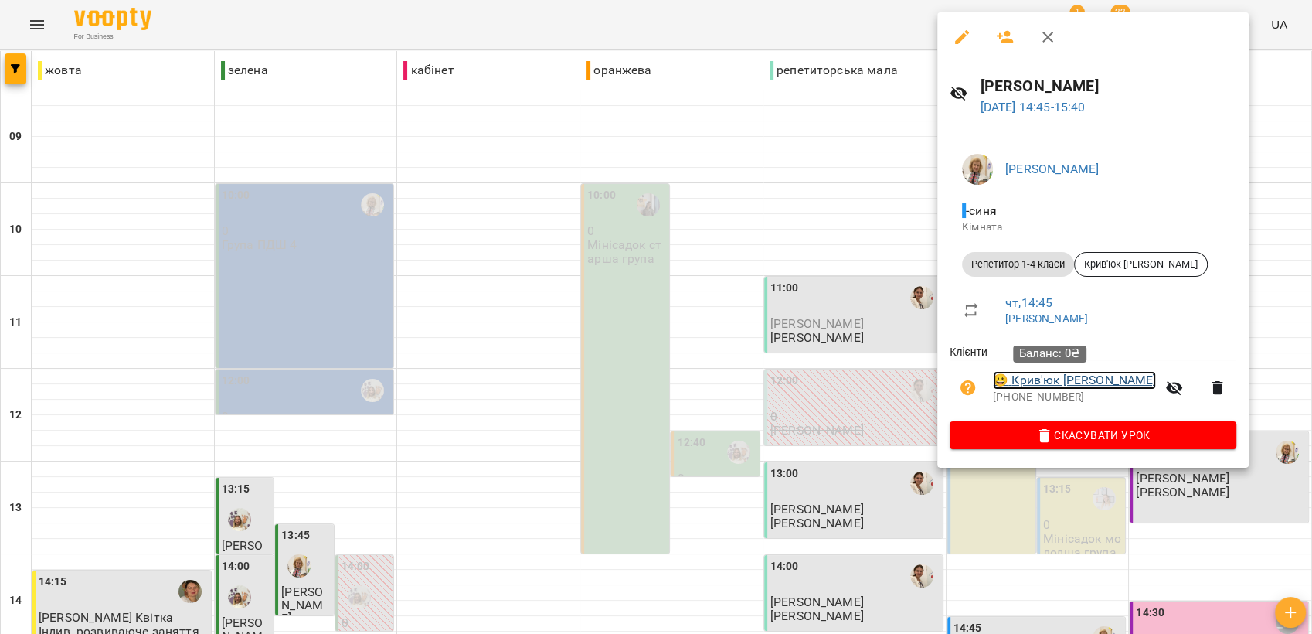
click at [1089, 379] on link "😀 Крив'юк [PERSON_NAME]" at bounding box center [1074, 380] width 163 height 19
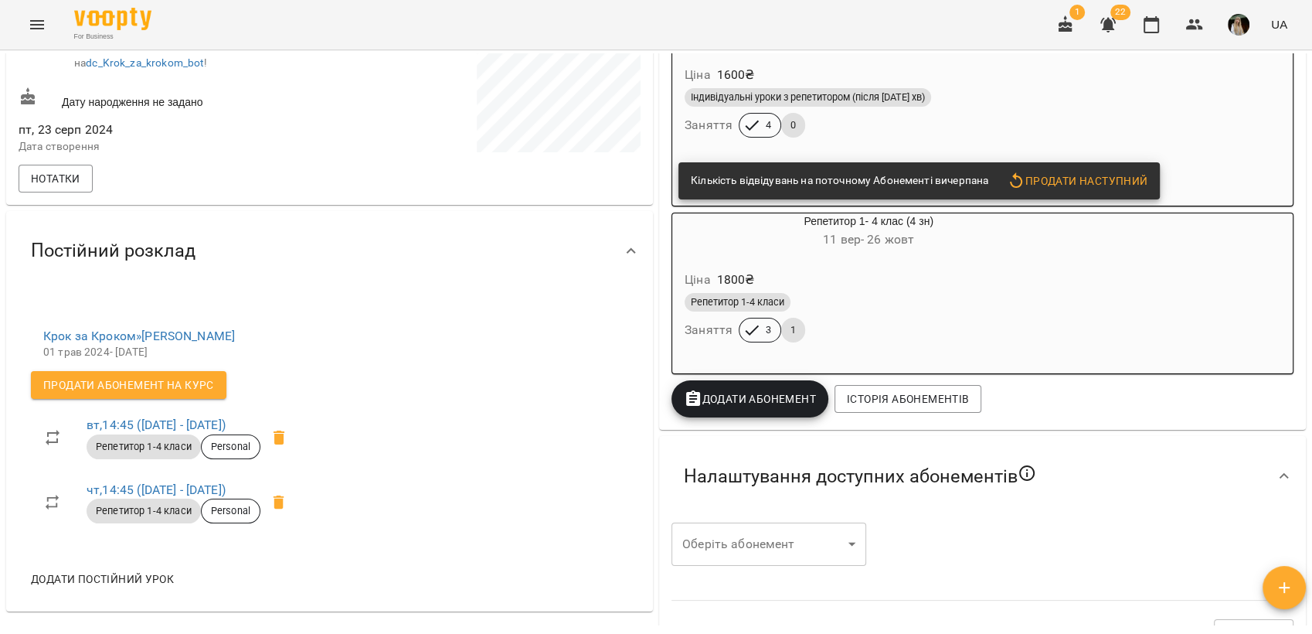
scroll to position [343, 0]
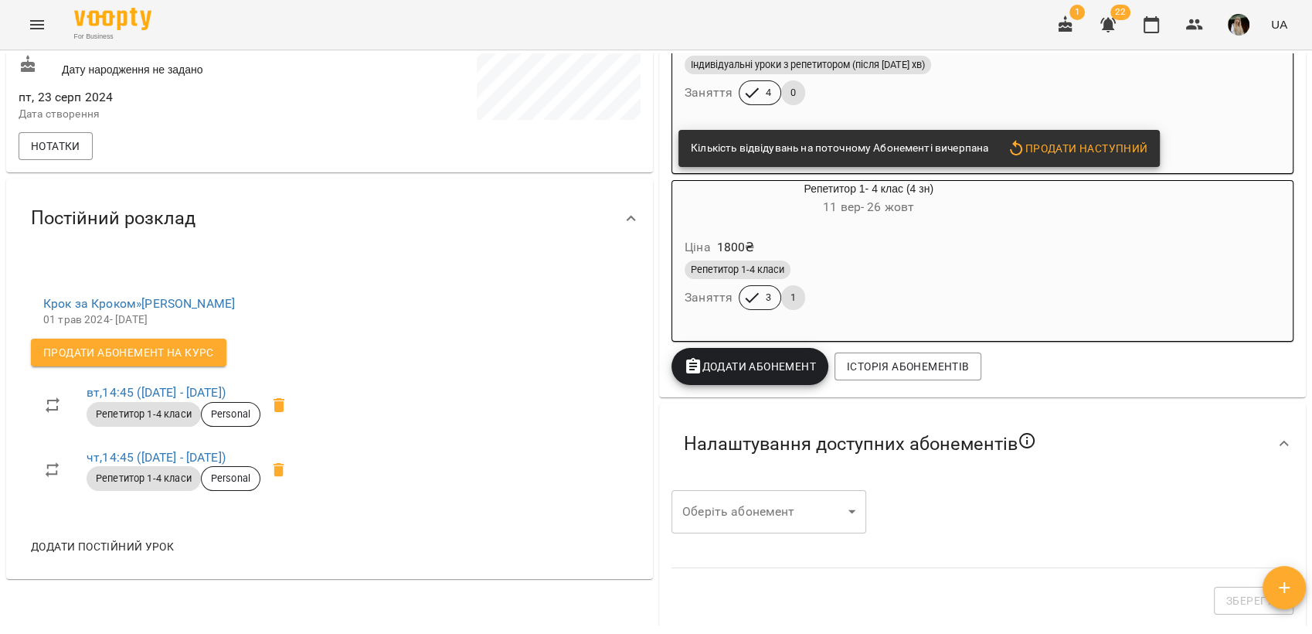
click at [995, 300] on div "Репетитор 1-4 класи Заняття 3 1" at bounding box center [868, 285] width 374 height 56
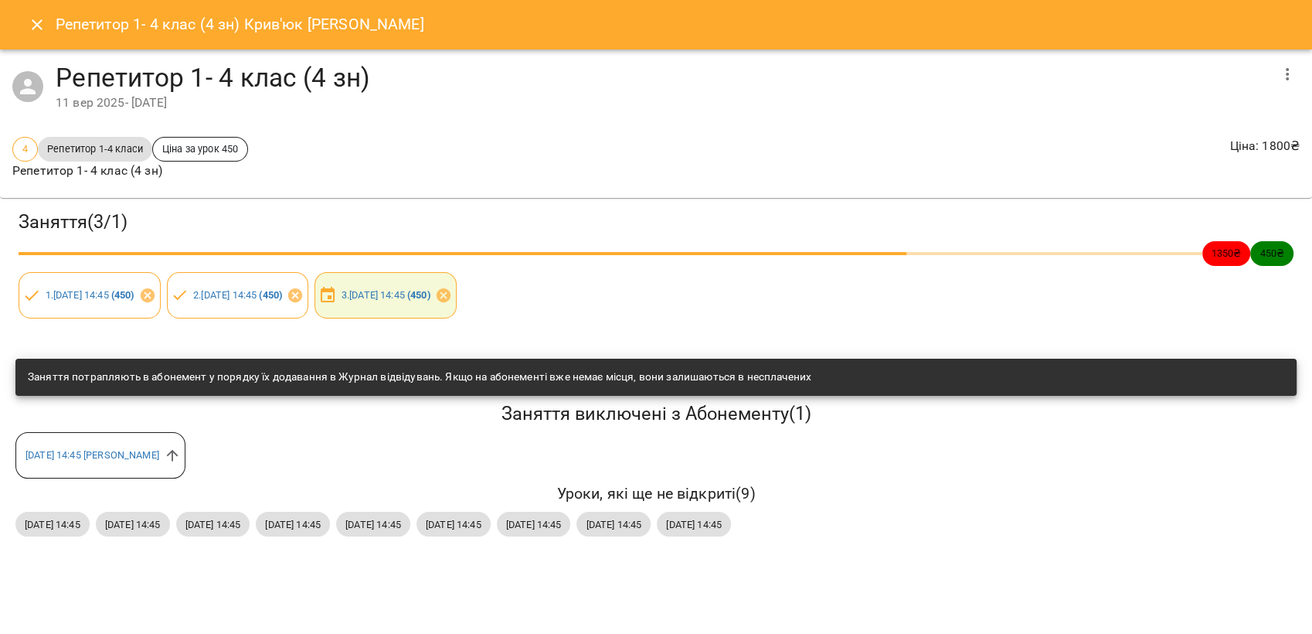
click at [24, 29] on button "Close" at bounding box center [37, 24] width 37 height 37
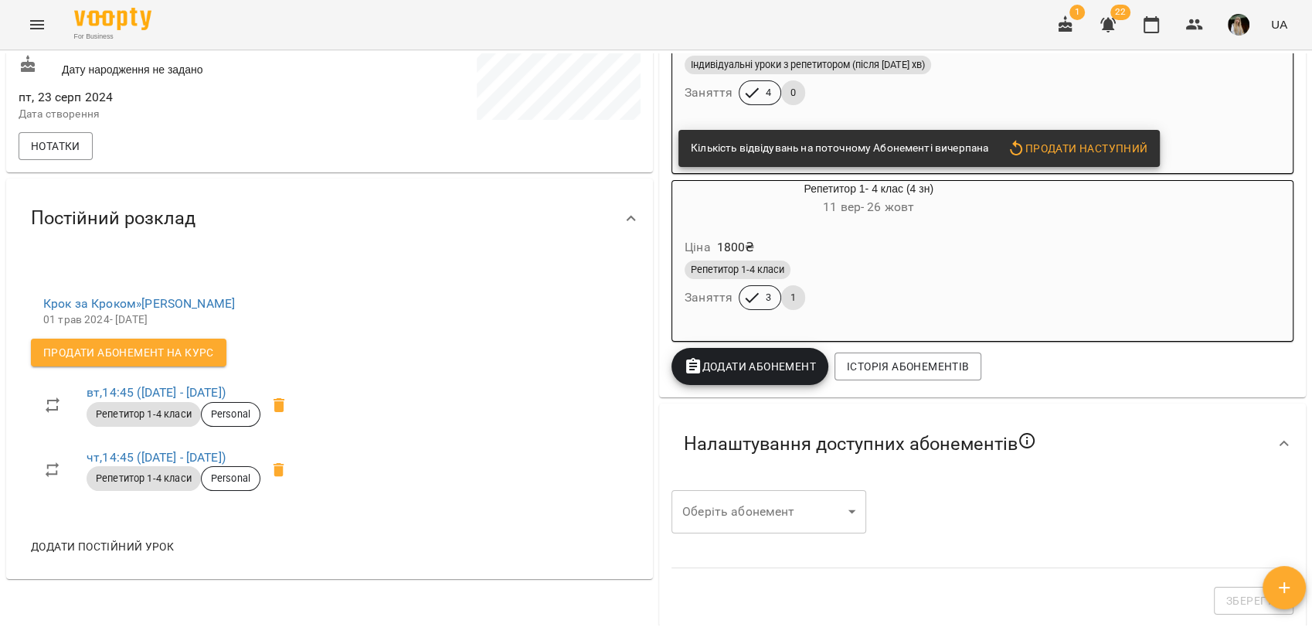
scroll to position [0, 0]
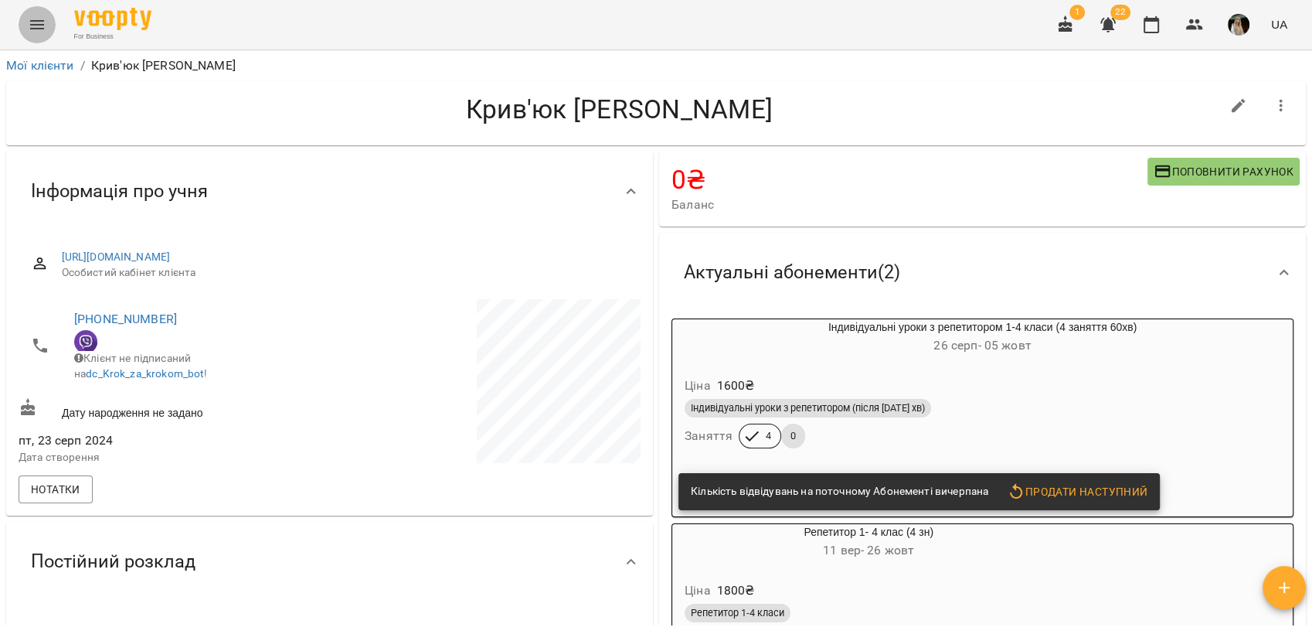
click at [36, 28] on icon "Menu" at bounding box center [37, 24] width 14 height 9
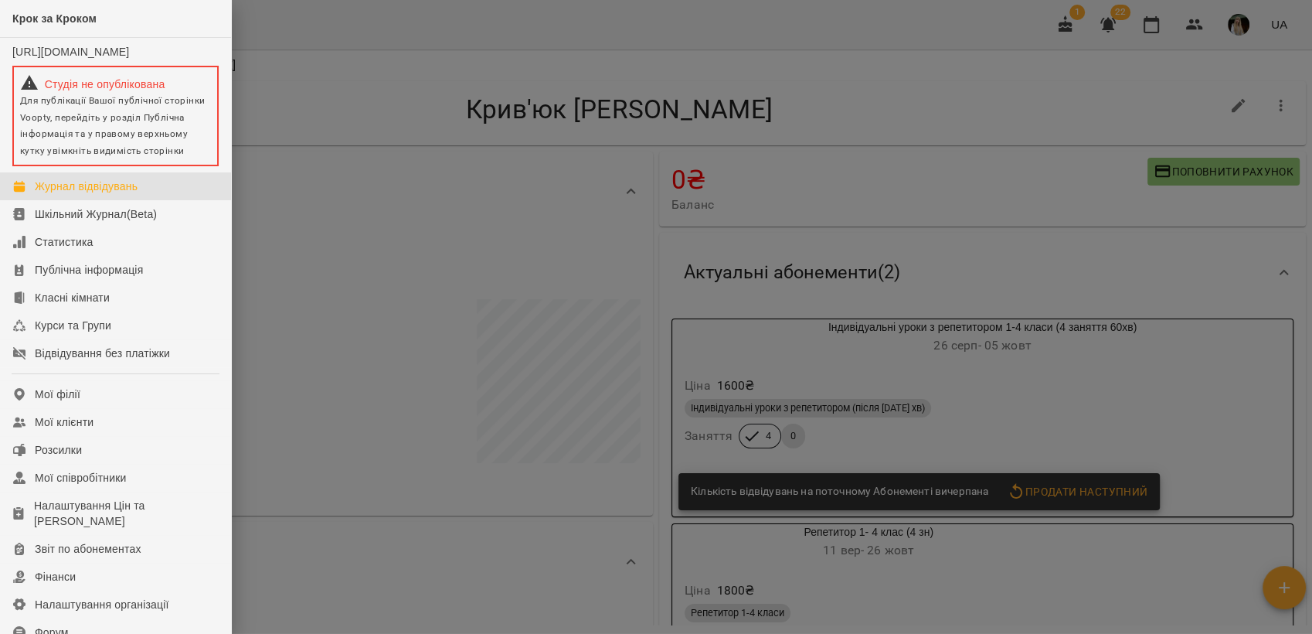
click at [93, 194] on div "Журнал відвідувань" at bounding box center [86, 185] width 103 height 15
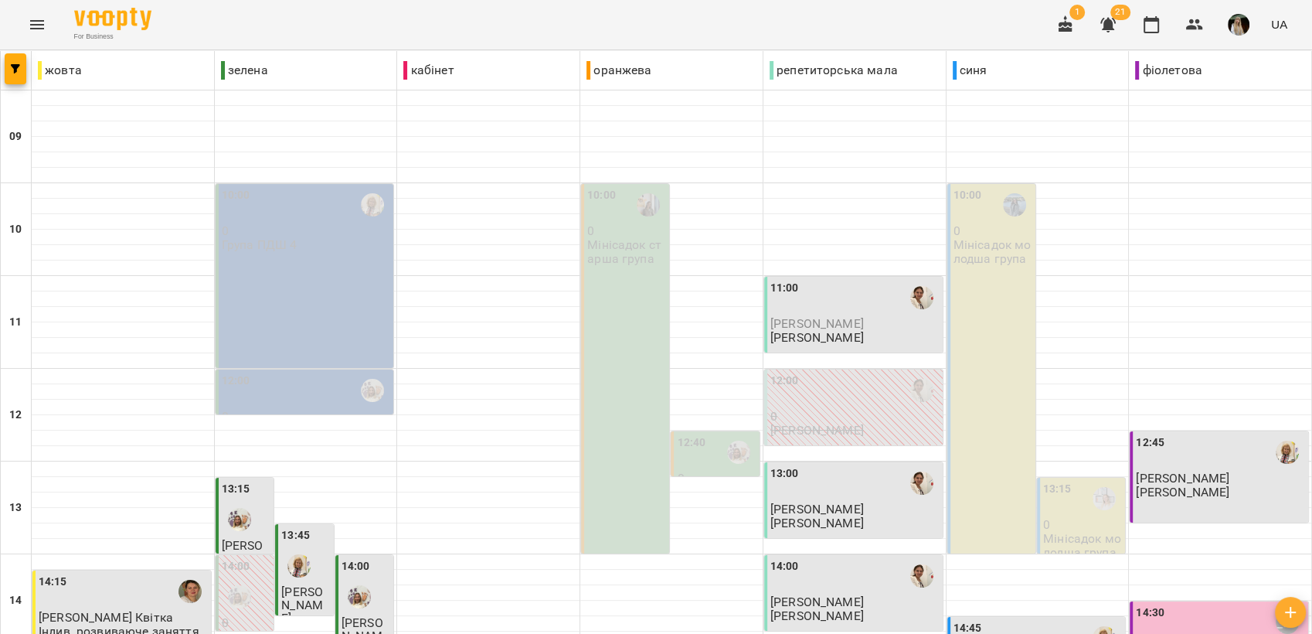
click at [1112, 19] on icon "button" at bounding box center [1108, 24] width 19 height 19
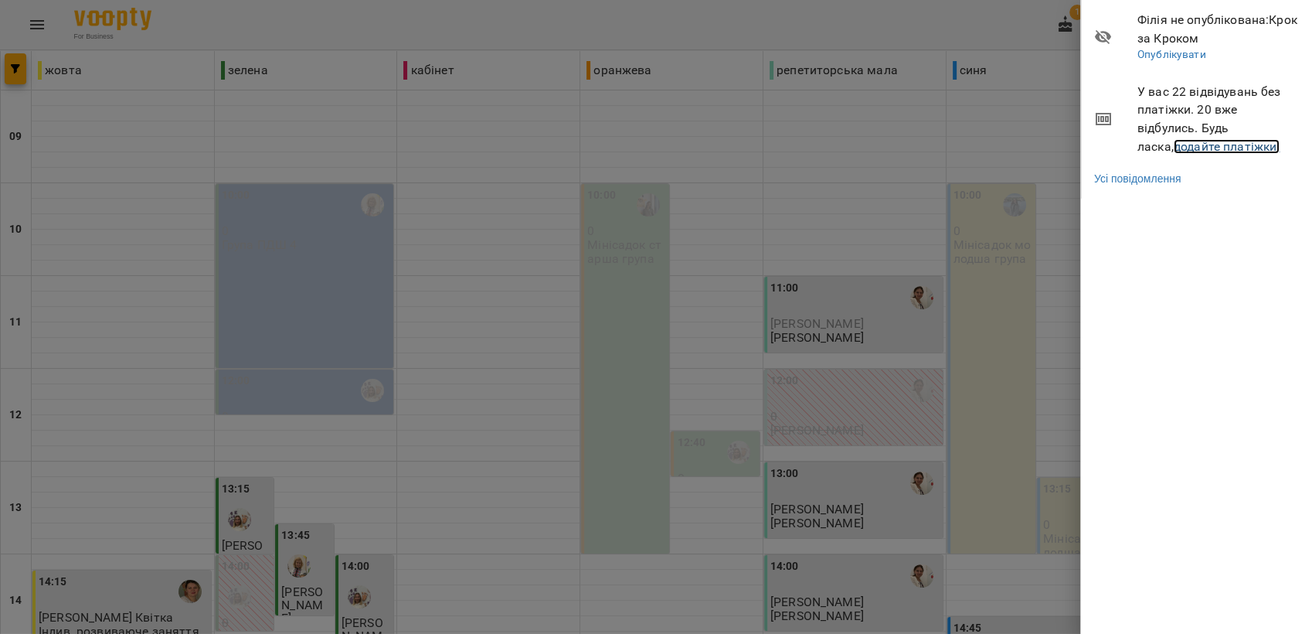
click at [1174, 142] on link "додайте платіжки!" at bounding box center [1227, 146] width 107 height 15
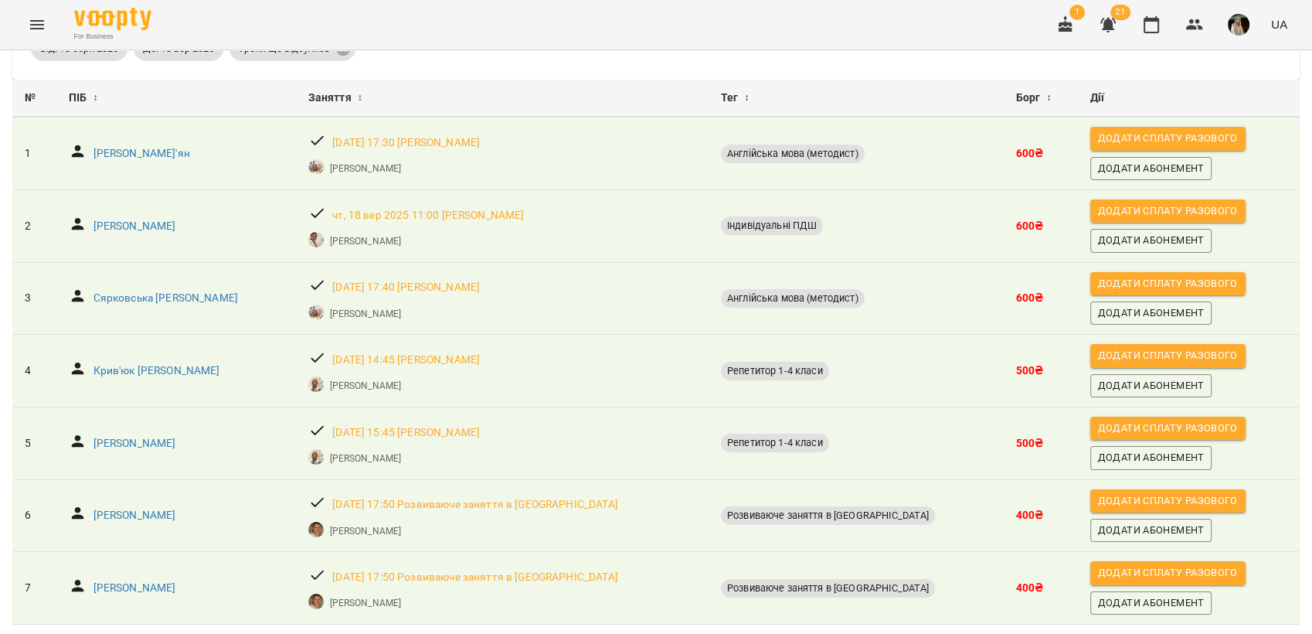
scroll to position [141, 0]
click at [41, 27] on icon "Menu" at bounding box center [37, 24] width 19 height 19
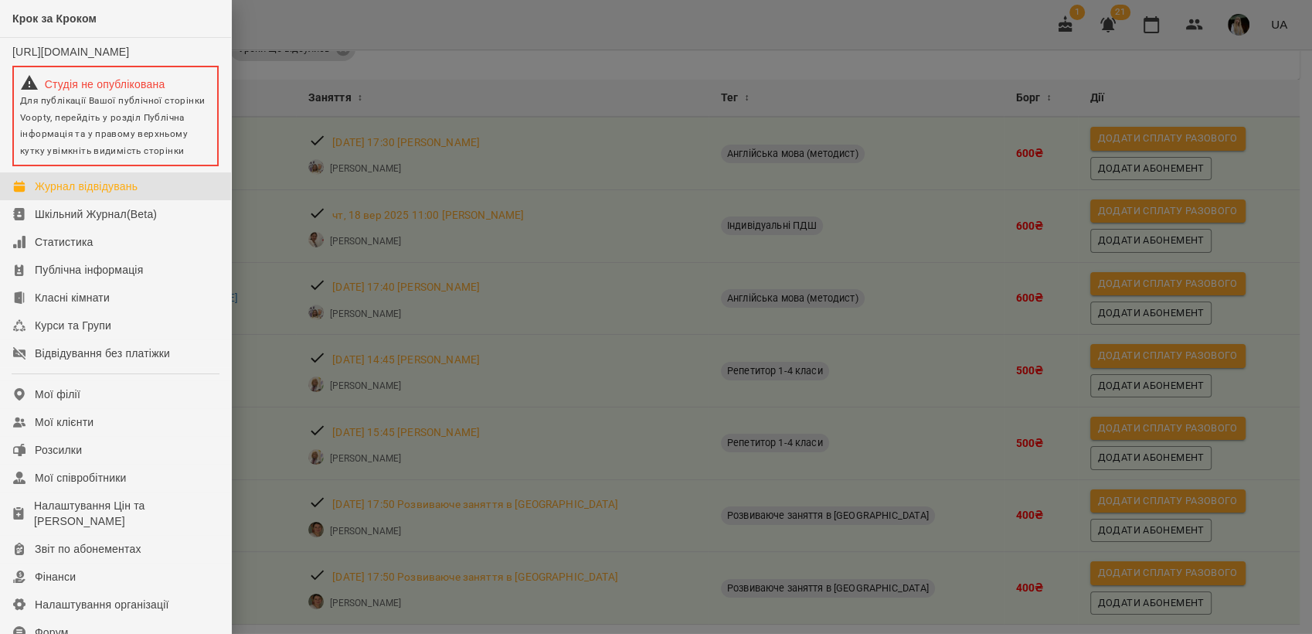
click at [80, 194] on div "Журнал відвідувань" at bounding box center [86, 185] width 103 height 15
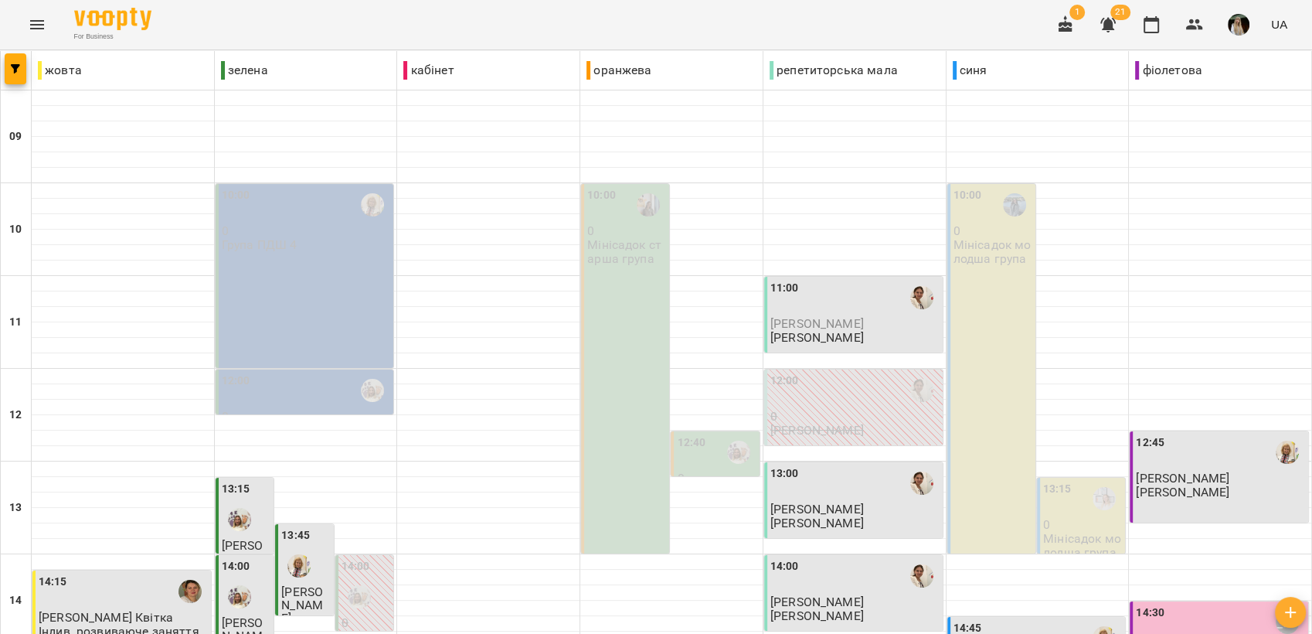
scroll to position [579, 0]
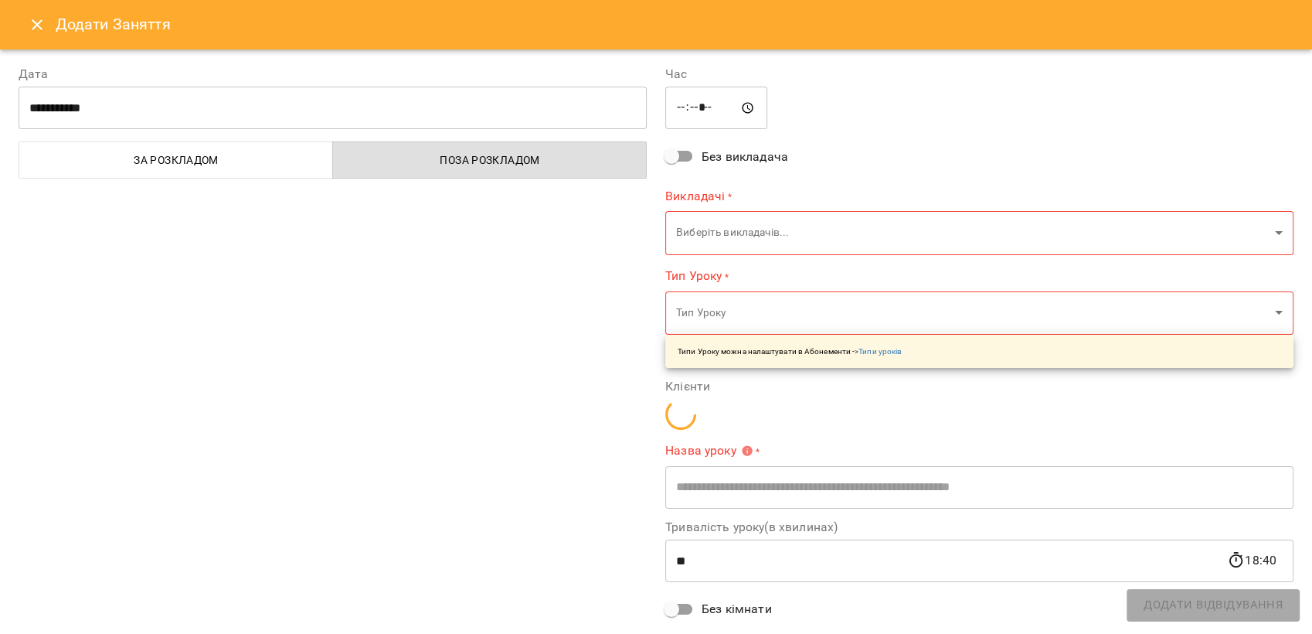
type input "**********"
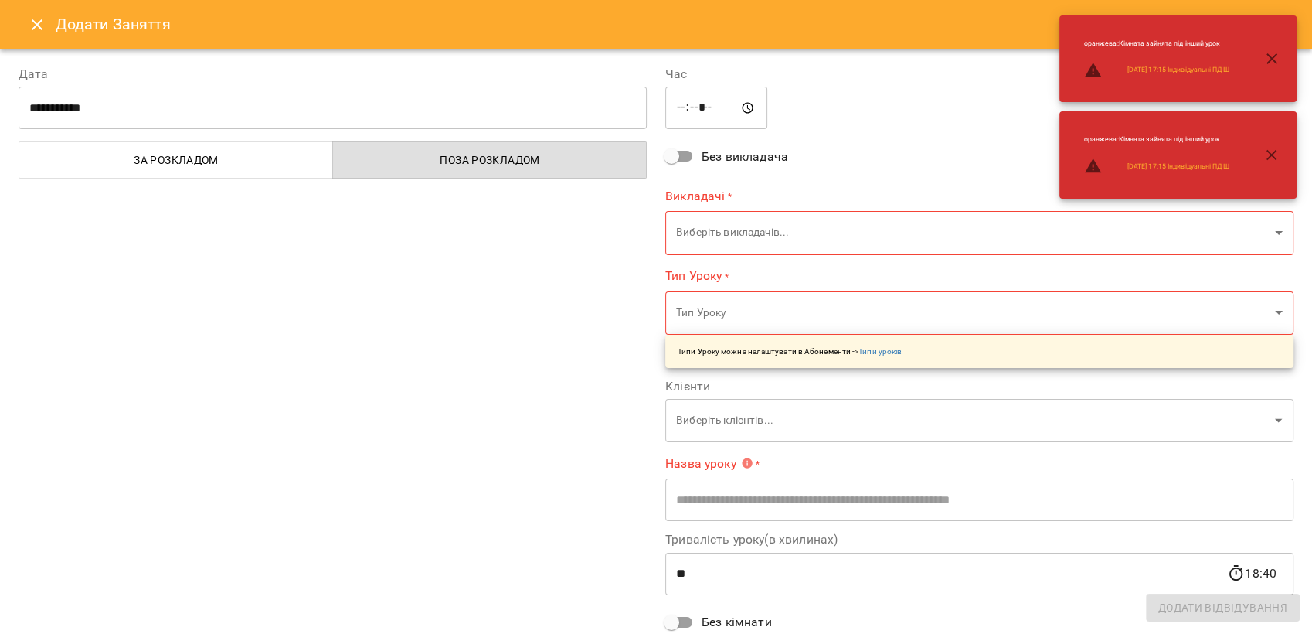
drag, startPoint x: 48, startPoint y: 25, endPoint x: 32, endPoint y: 74, distance: 51.8
click at [47, 25] on button "Close" at bounding box center [37, 24] width 37 height 37
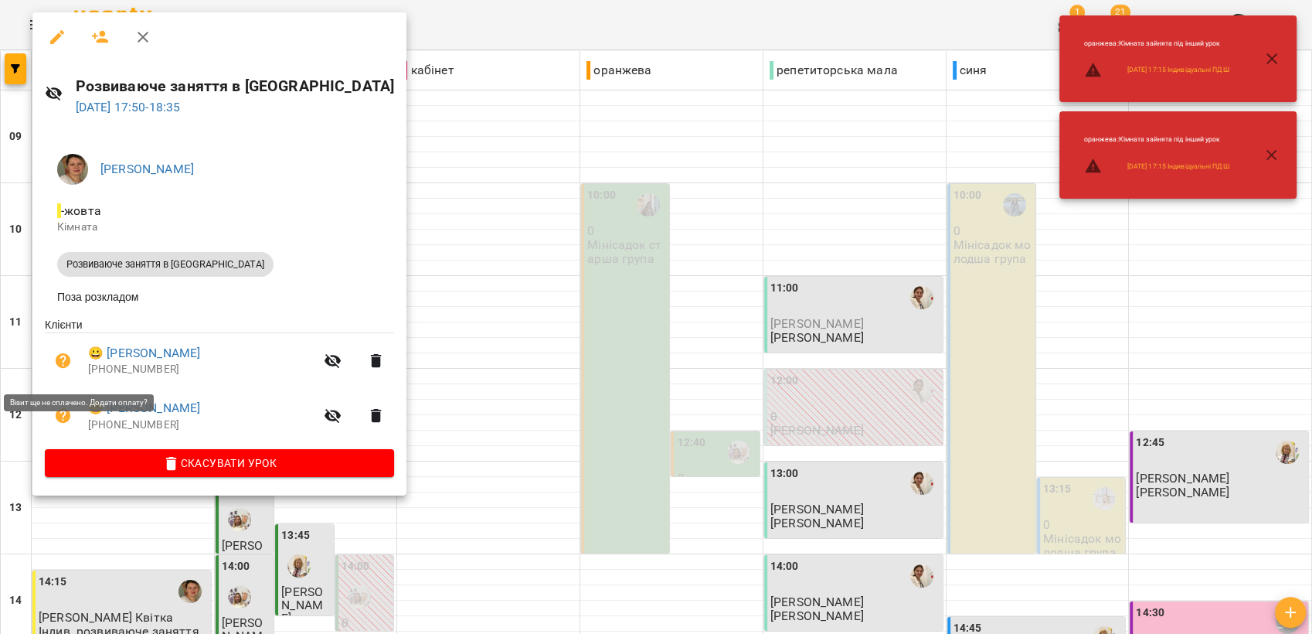
click at [60, 362] on icon "button" at bounding box center [63, 360] width 15 height 15
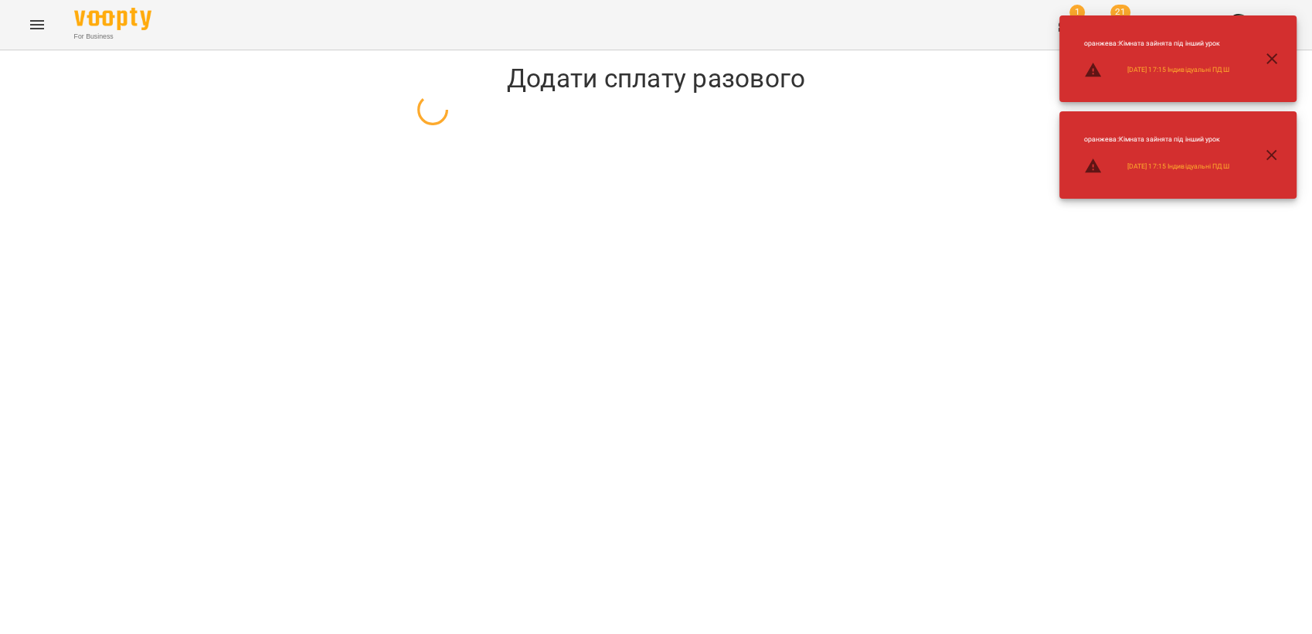
select select "**********"
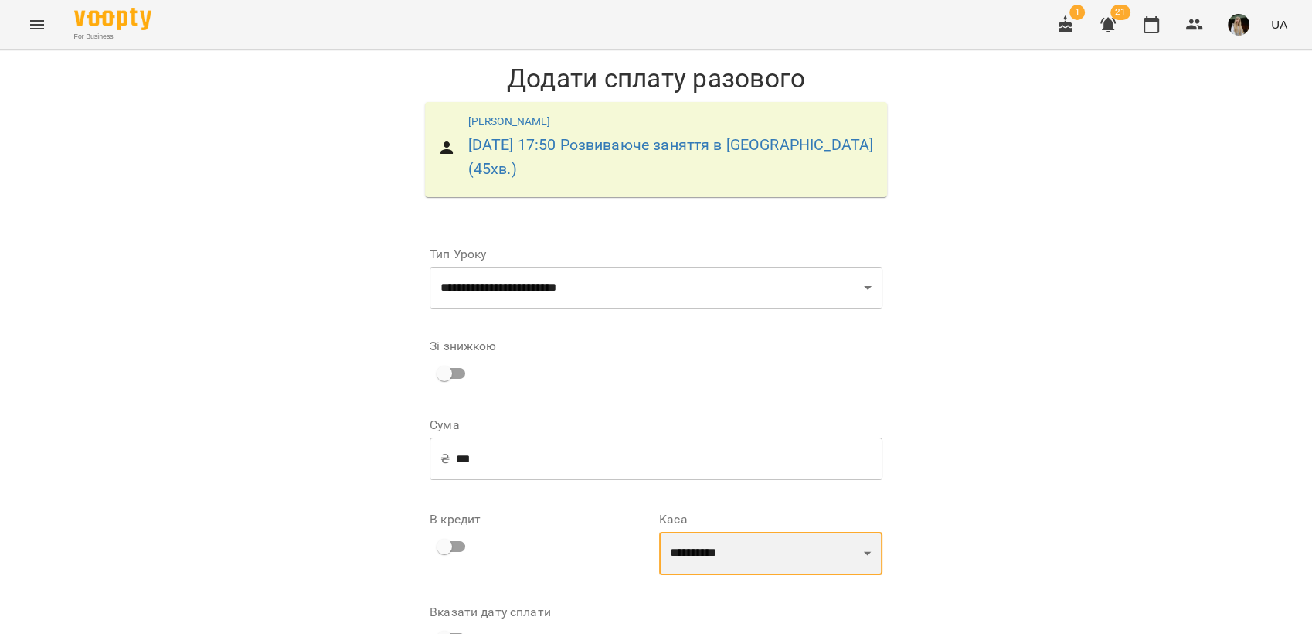
drag, startPoint x: 865, startPoint y: 531, endPoint x: 852, endPoint y: 541, distance: 16.5
click at [865, 532] on select "**********" at bounding box center [770, 553] width 223 height 43
select select "****"
click at [659, 532] on select "**********" at bounding box center [770, 553] width 223 height 43
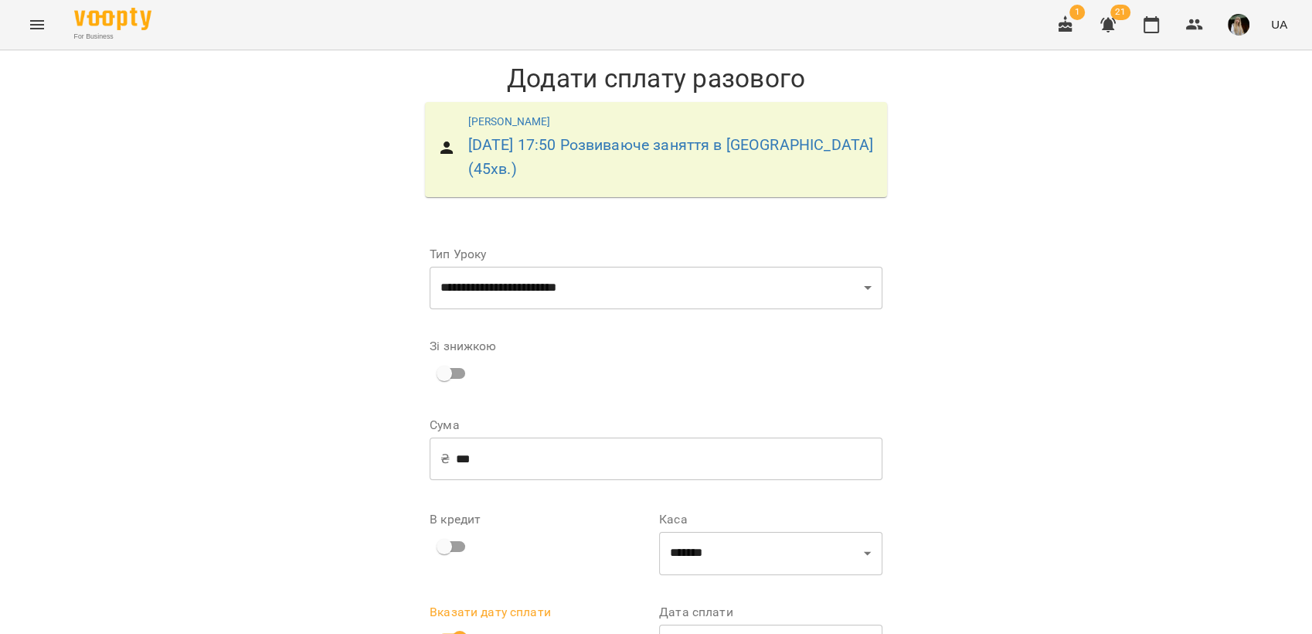
scroll to position [83, 0]
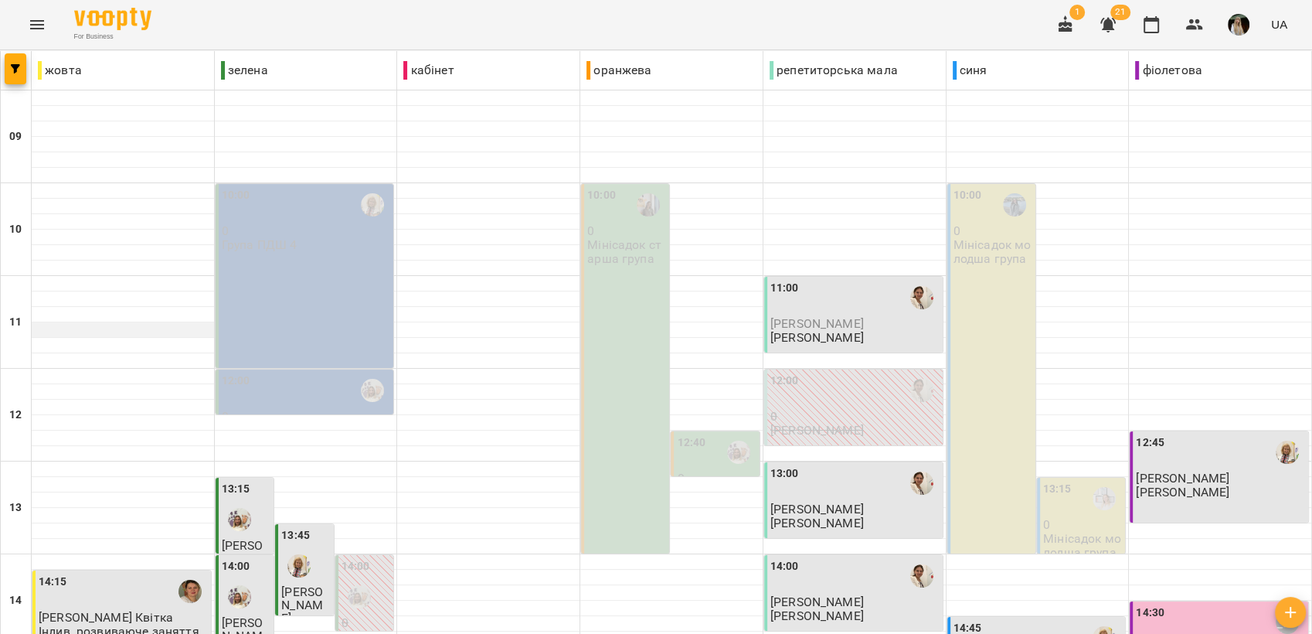
scroll to position [579, 0]
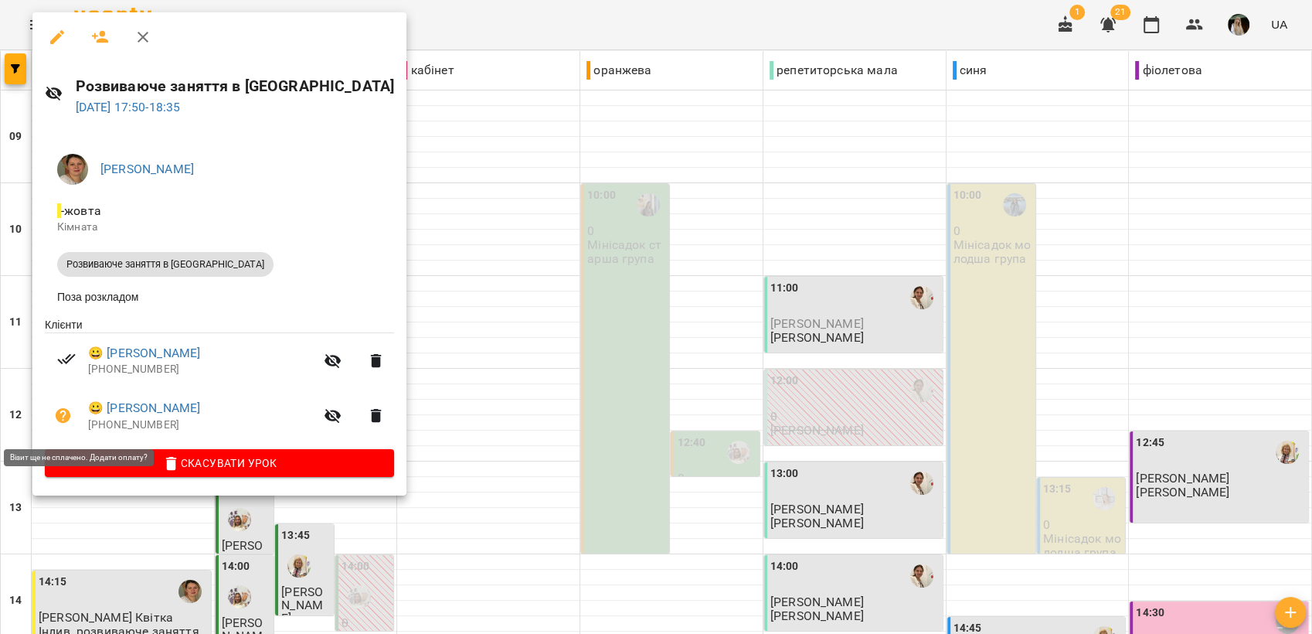
click at [69, 416] on icon "button" at bounding box center [63, 415] width 15 height 15
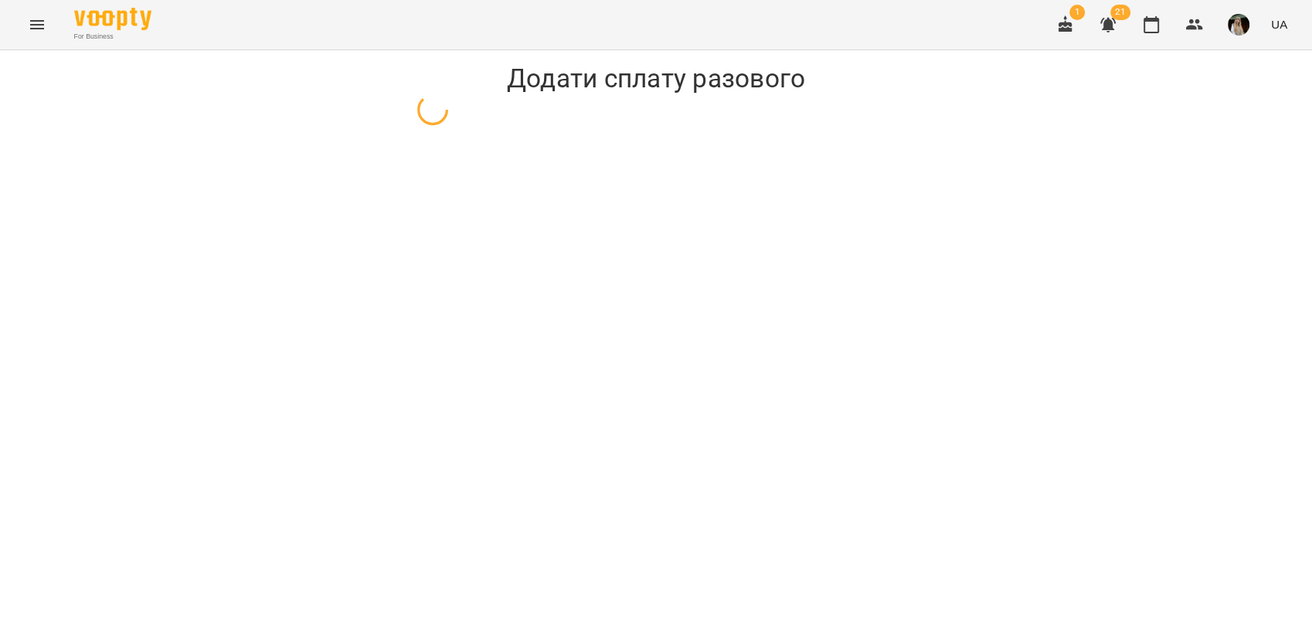
select select "**********"
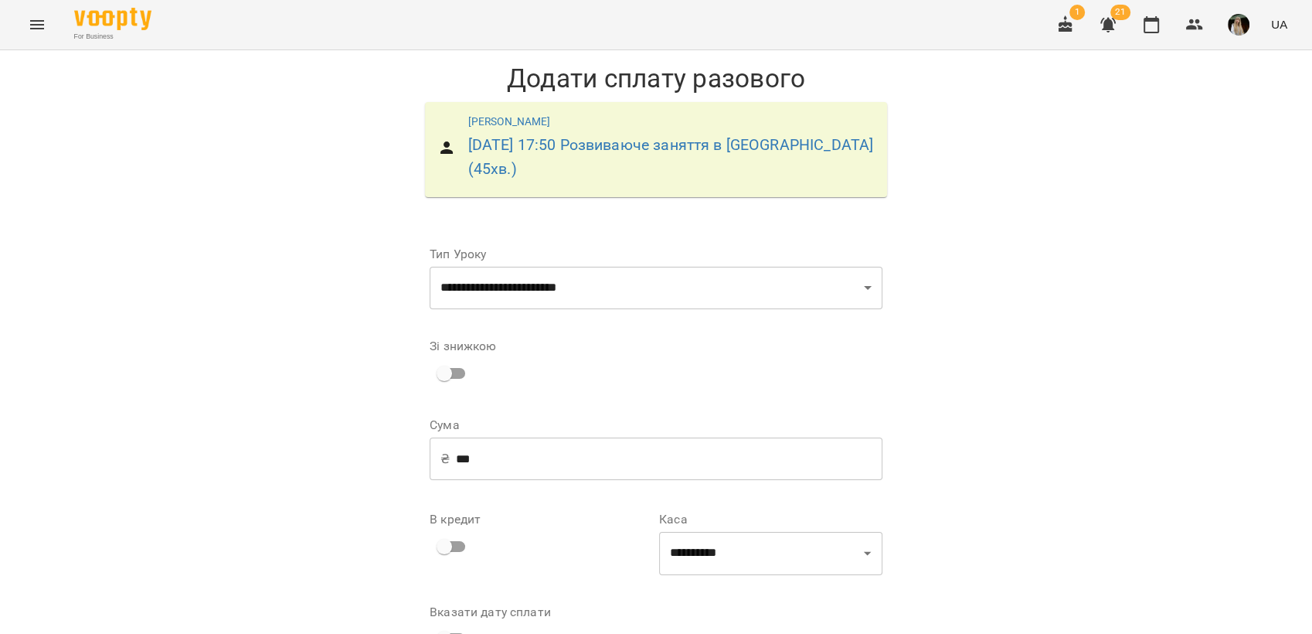
scroll to position [70, 0]
drag, startPoint x: 861, startPoint y: 461, endPoint x: 848, endPoint y: 462, distance: 13.2
click at [859, 532] on select "**********" at bounding box center [770, 553] width 223 height 43
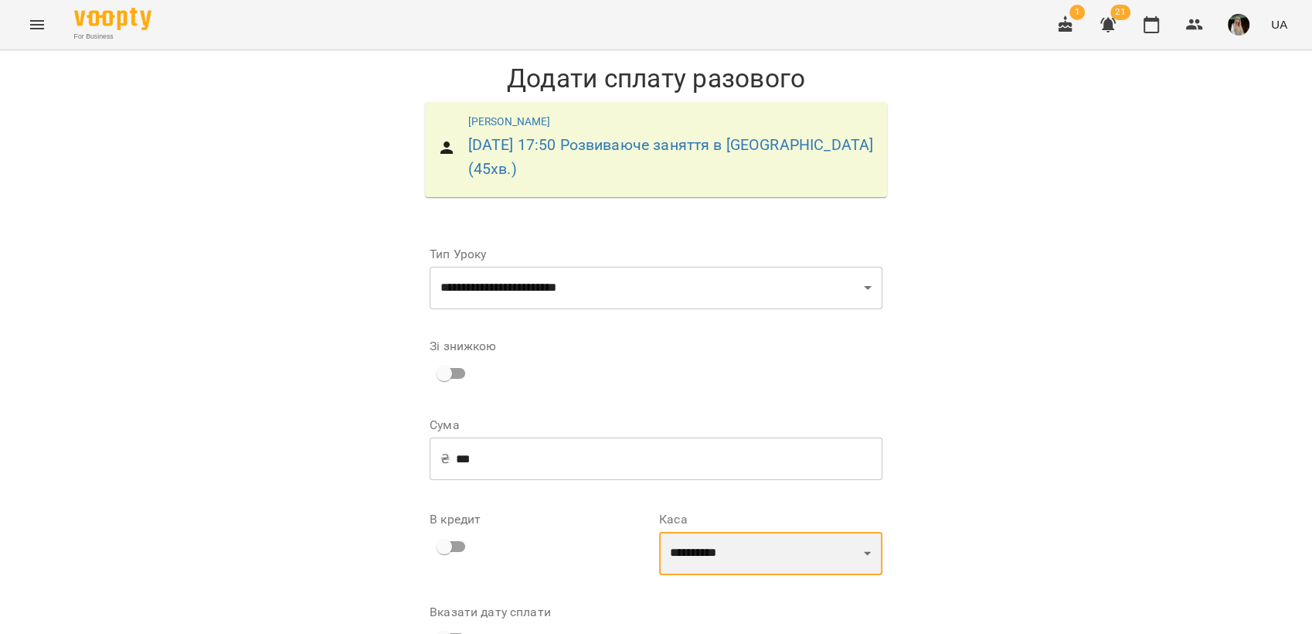
select select "****"
click at [659, 532] on select "**********" at bounding box center [770, 553] width 223 height 43
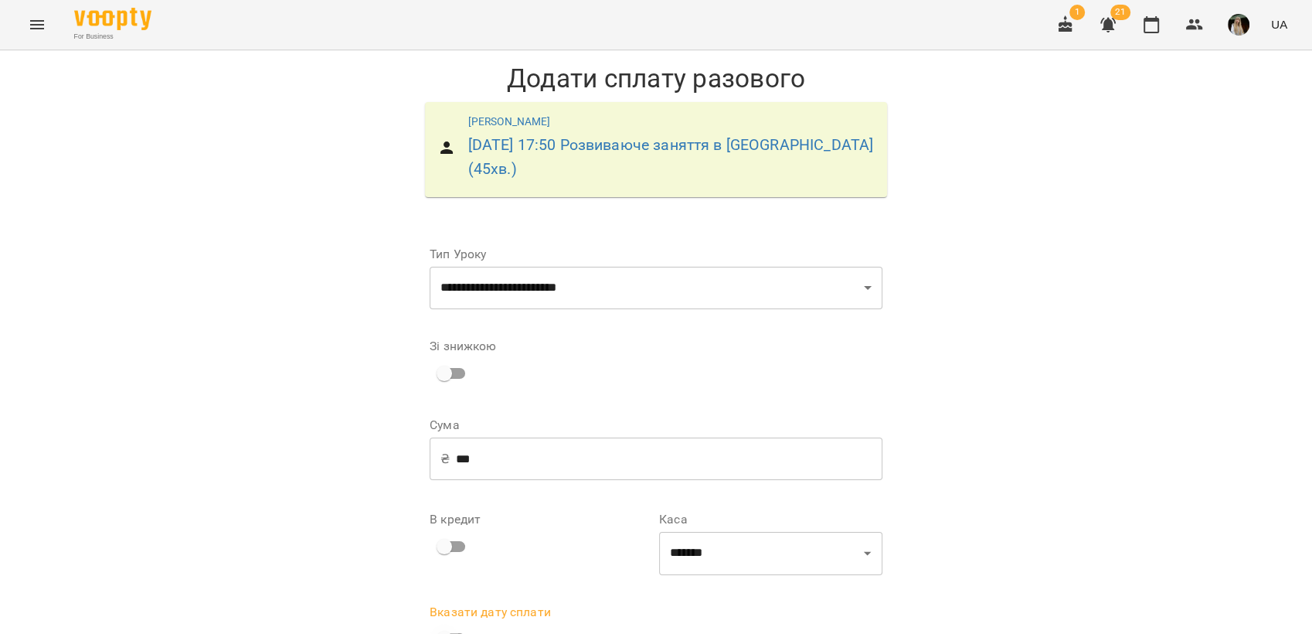
click at [481, 606] on div "Вказати дату сплати" at bounding box center [541, 630] width 223 height 48
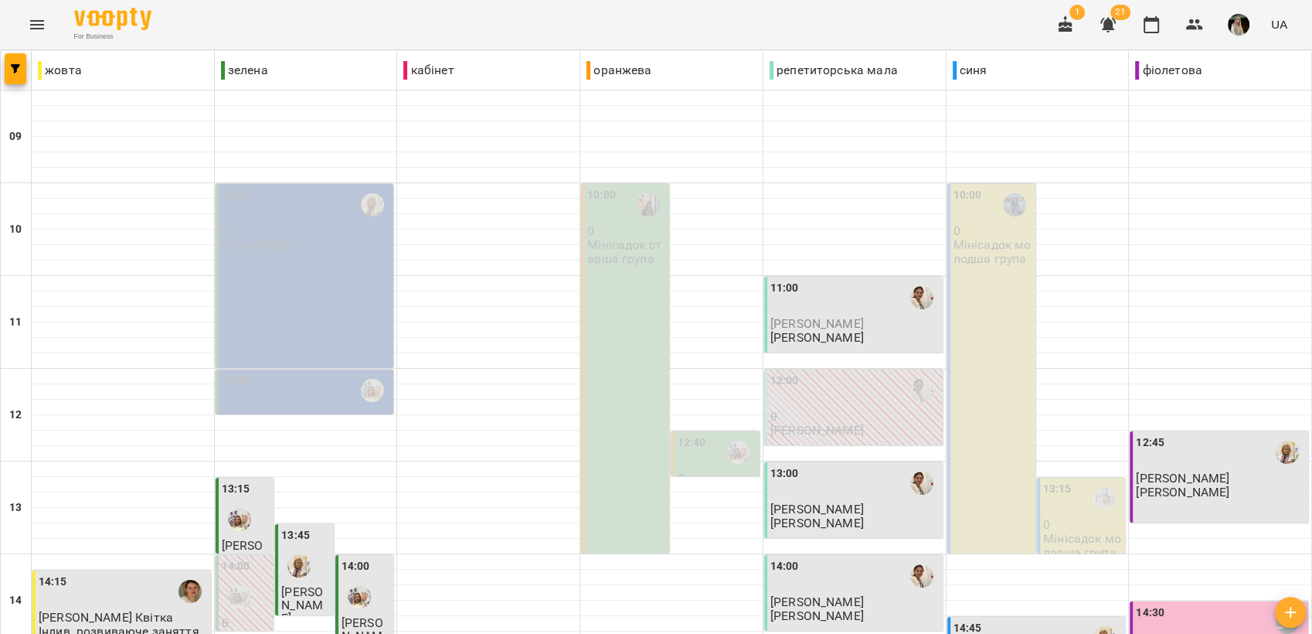
click at [877, 321] on p "[PERSON_NAME]" at bounding box center [854, 323] width 169 height 13
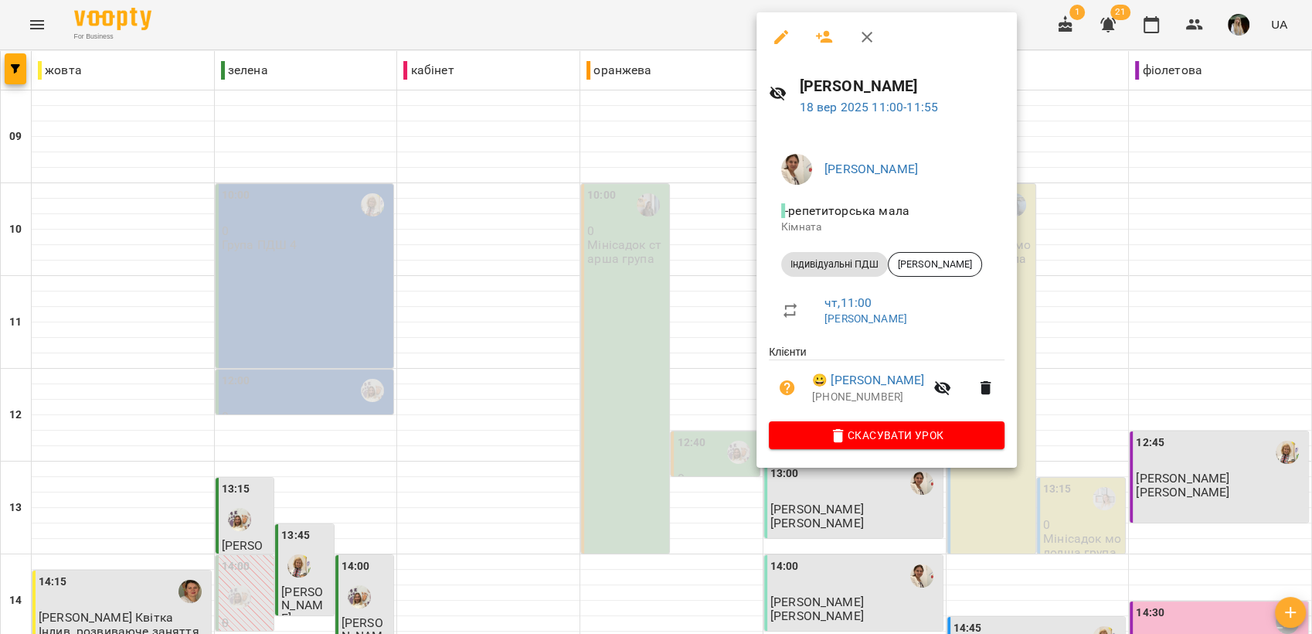
click at [494, 310] on div at bounding box center [656, 317] width 1312 height 634
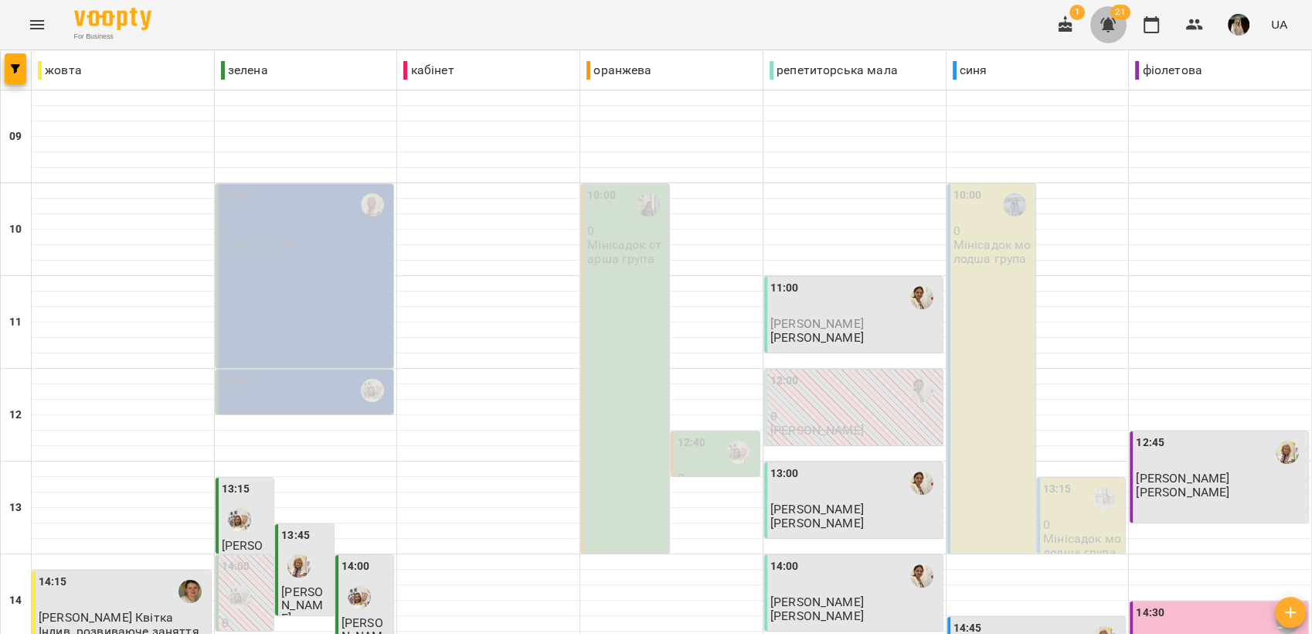
click at [1111, 27] on icon "button" at bounding box center [1107, 25] width 15 height 15
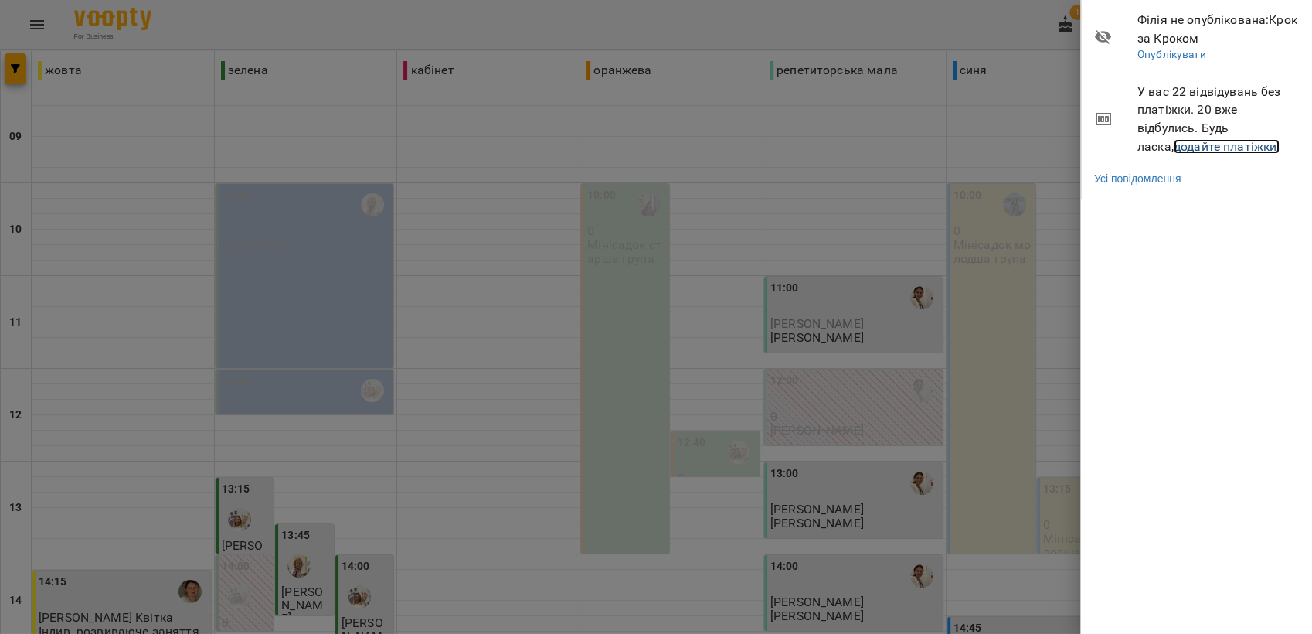
click at [1174, 145] on link "додайте платіжки!" at bounding box center [1227, 146] width 107 height 15
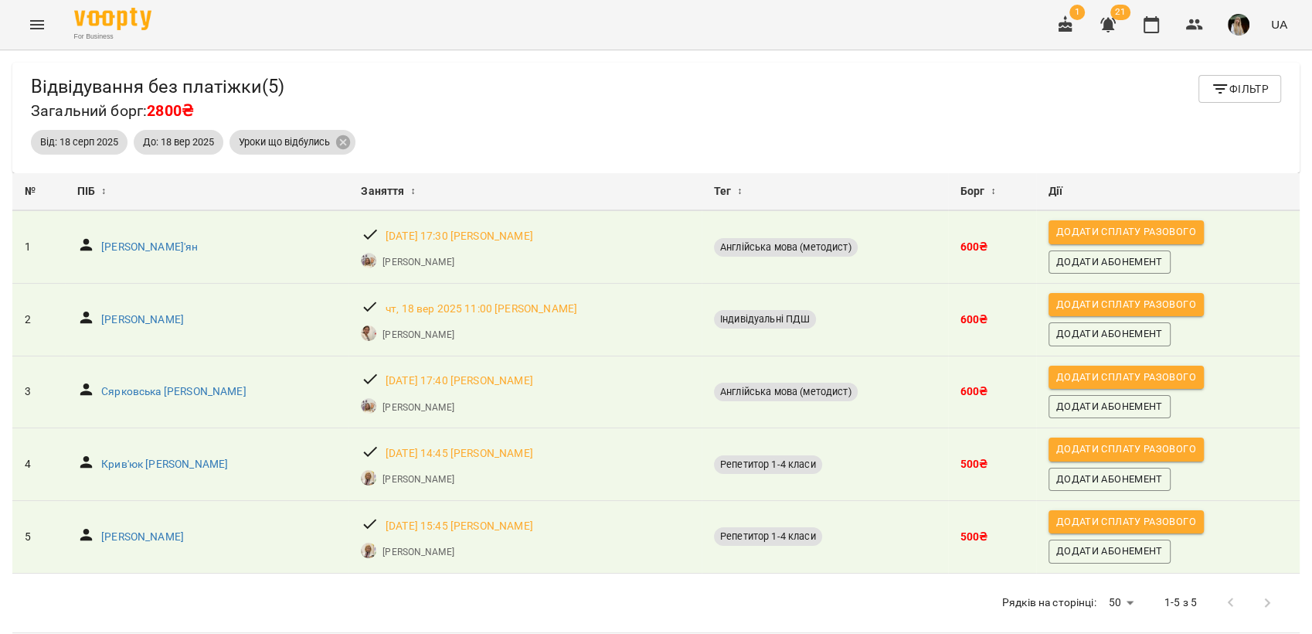
scroll to position [49, 0]
click at [47, 19] on button "Menu" at bounding box center [37, 24] width 37 height 37
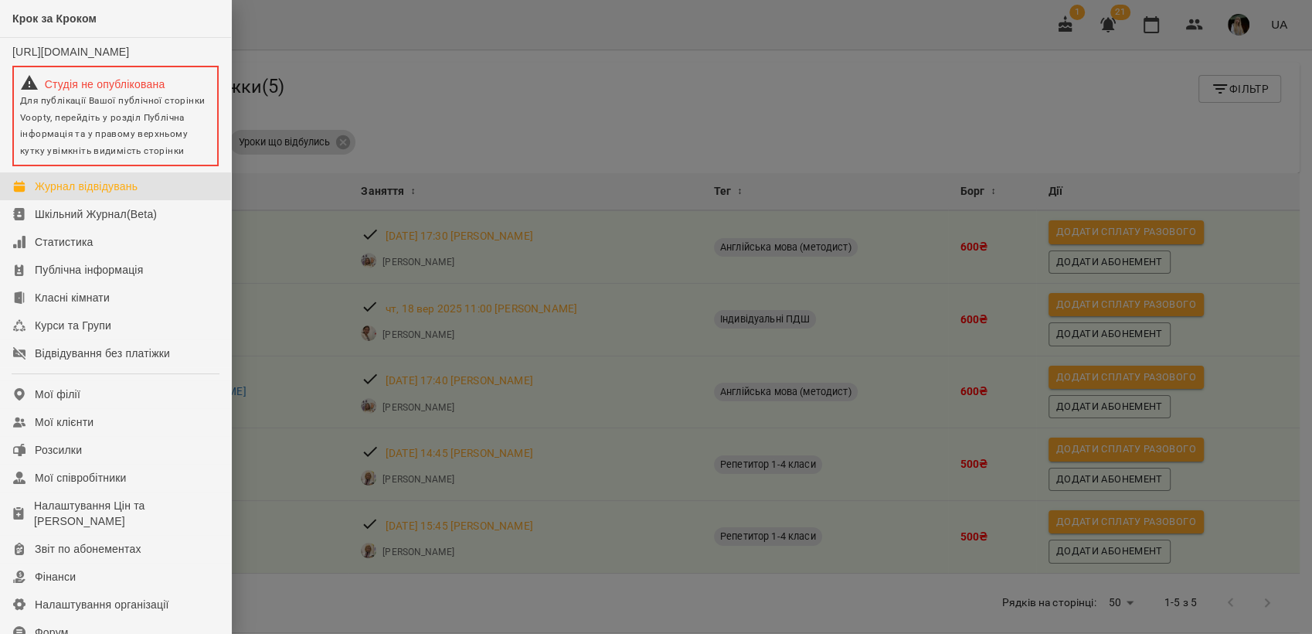
drag, startPoint x: 50, startPoint y: 195, endPoint x: 140, endPoint y: 226, distance: 94.6
click at [51, 194] on div "Журнал відвідувань" at bounding box center [86, 185] width 103 height 15
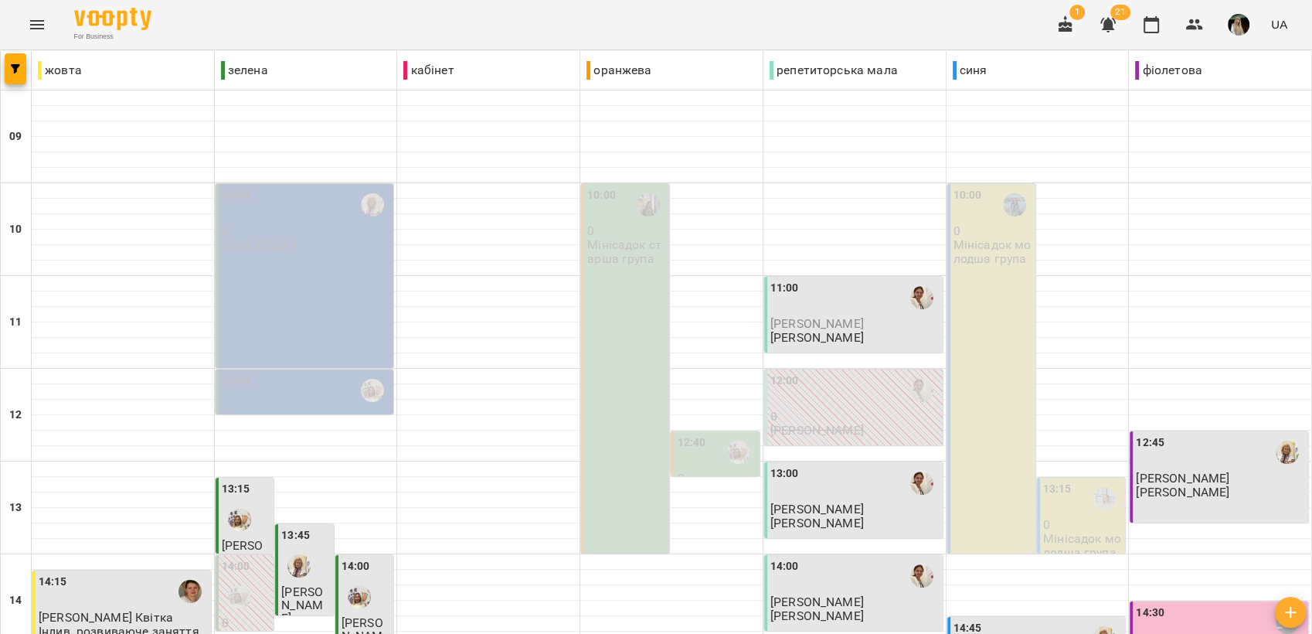
scroll to position [579, 0]
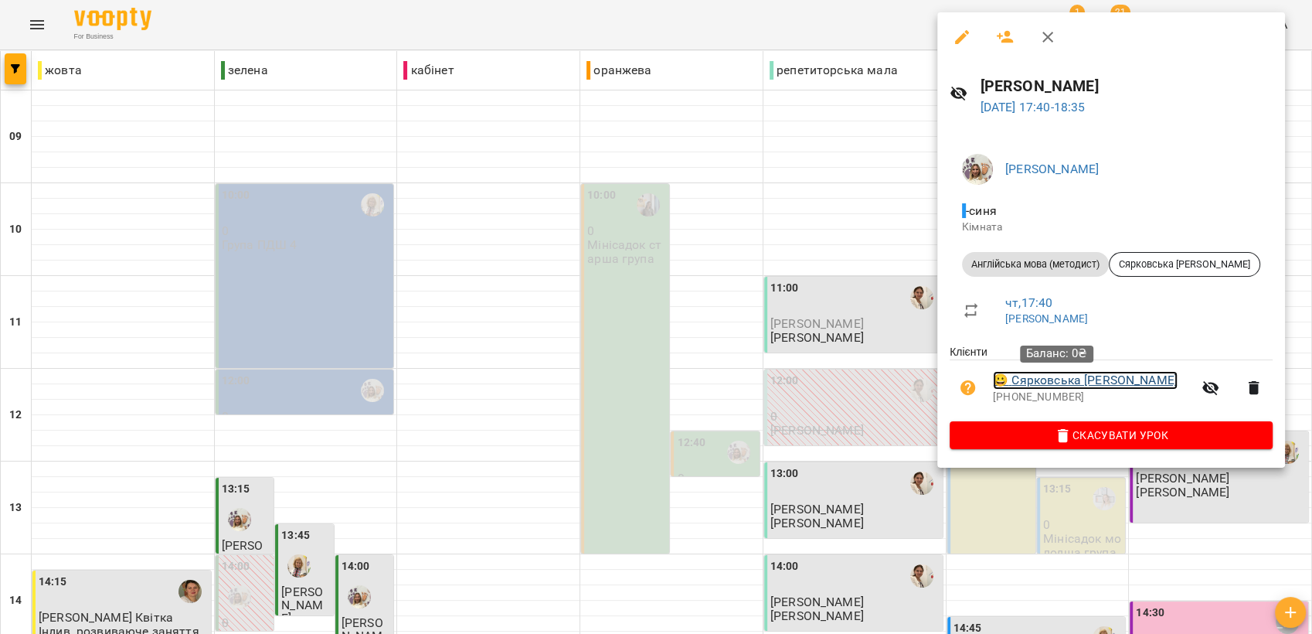
click at [1068, 379] on link "😀 Сярковська [PERSON_NAME]" at bounding box center [1085, 380] width 185 height 19
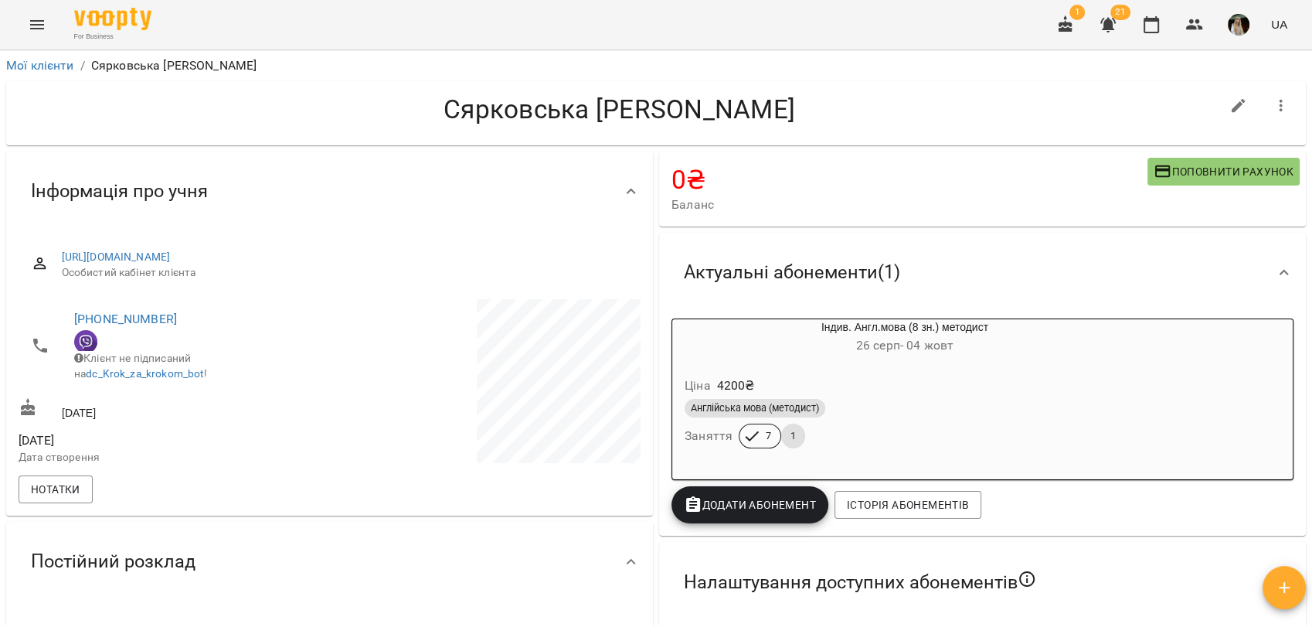
click at [37, 27] on icon "Menu" at bounding box center [37, 24] width 19 height 19
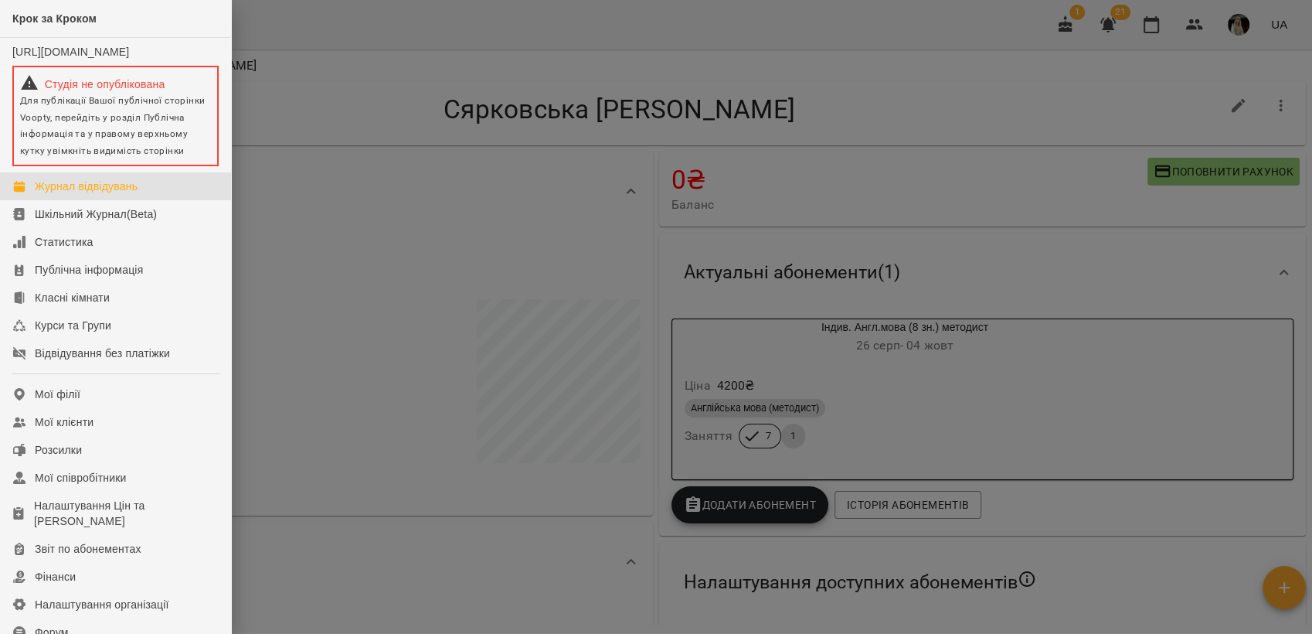
click at [108, 194] on div "Журнал відвідувань" at bounding box center [86, 185] width 103 height 15
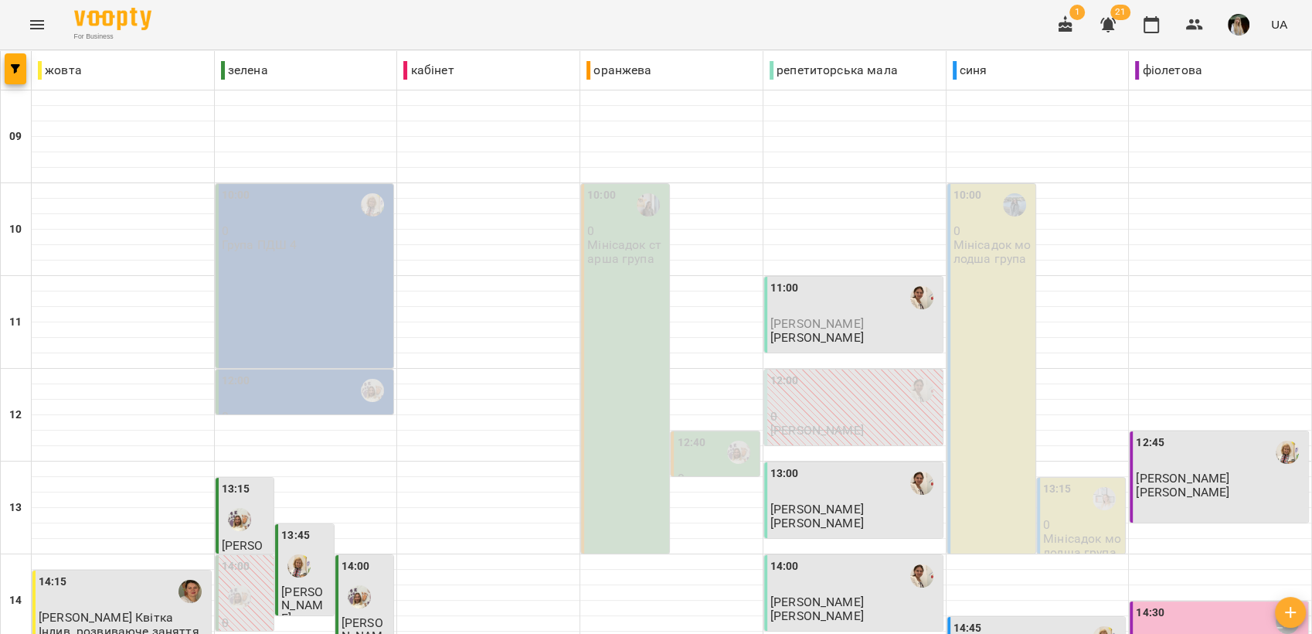
click at [1236, 20] on img "button" at bounding box center [1239, 25] width 22 height 22
click at [1253, 138] on span "Вийти" at bounding box center [1246, 142] width 98 height 19
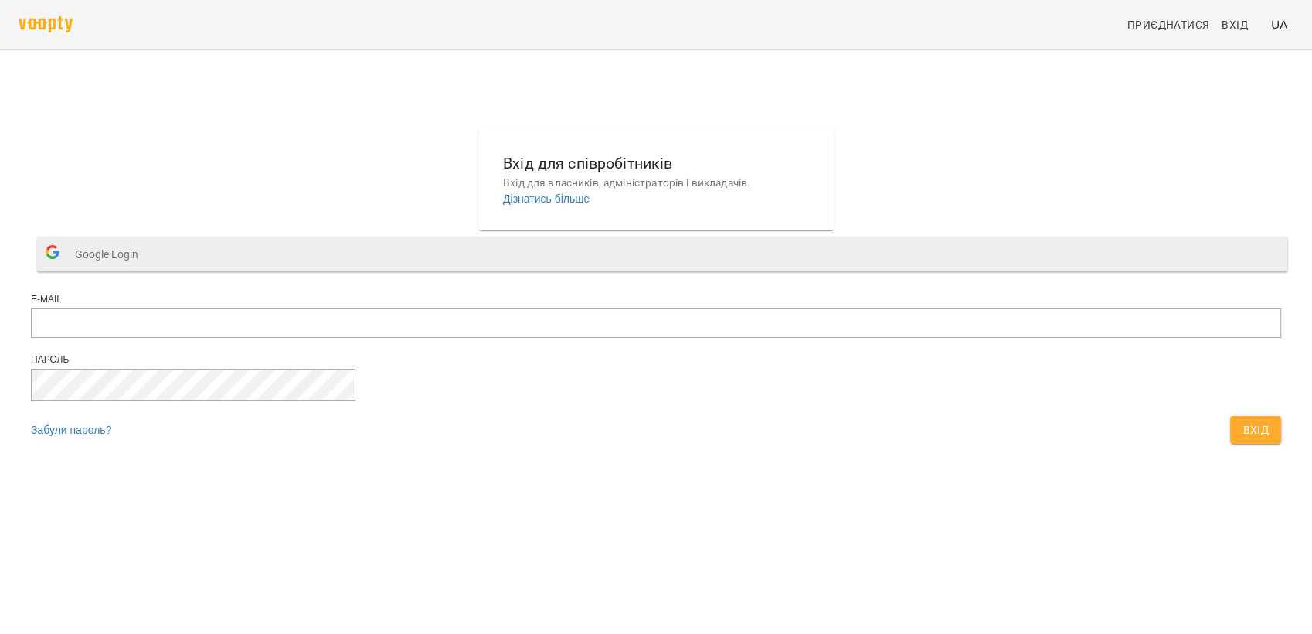
click at [146, 270] on span "Google Login" at bounding box center [110, 254] width 71 height 31
